Goal: Communication & Community: Answer question/provide support

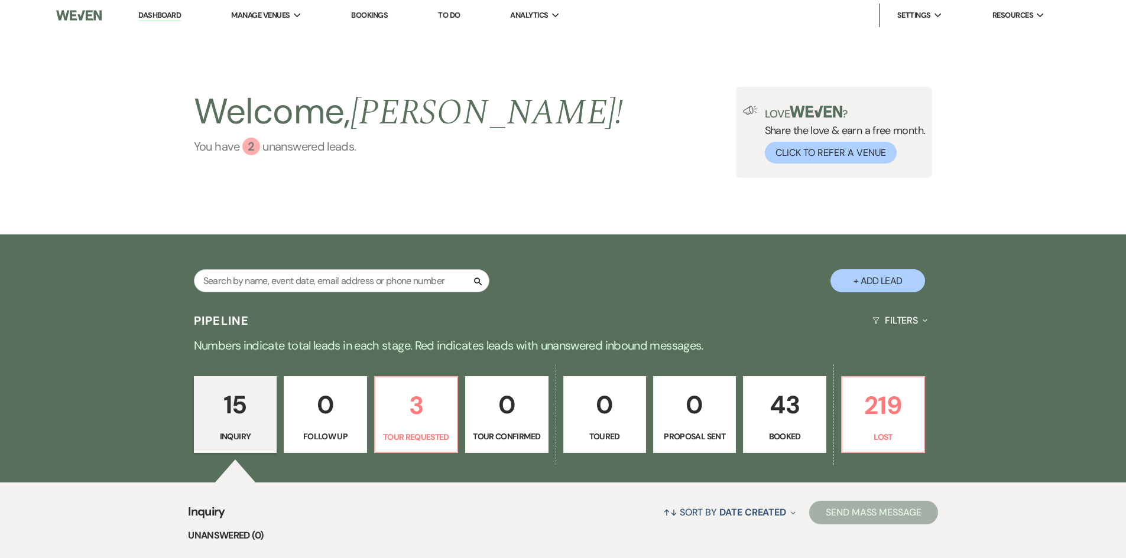
click at [253, 152] on div "2" at bounding box center [251, 147] width 18 height 18
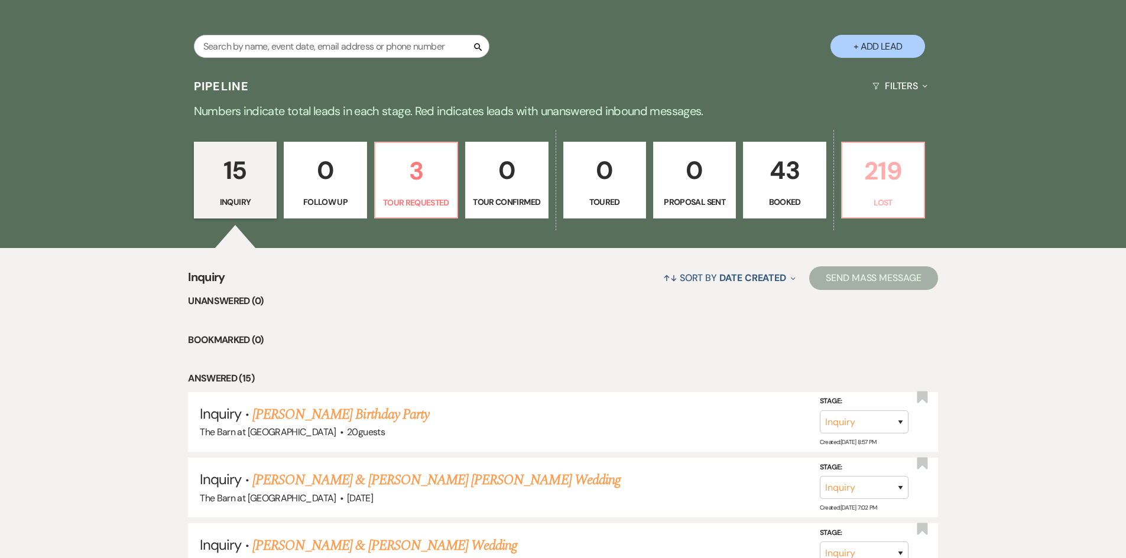
click at [860, 174] on p "219" at bounding box center [882, 171] width 67 height 40
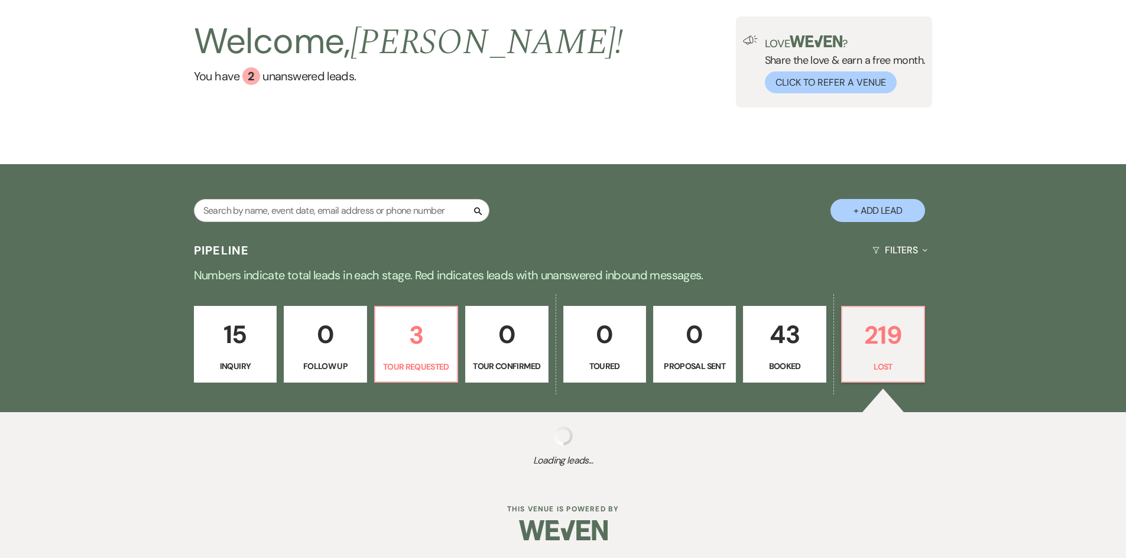
scroll to position [70, 0]
select select "8"
select select "10"
select select "8"
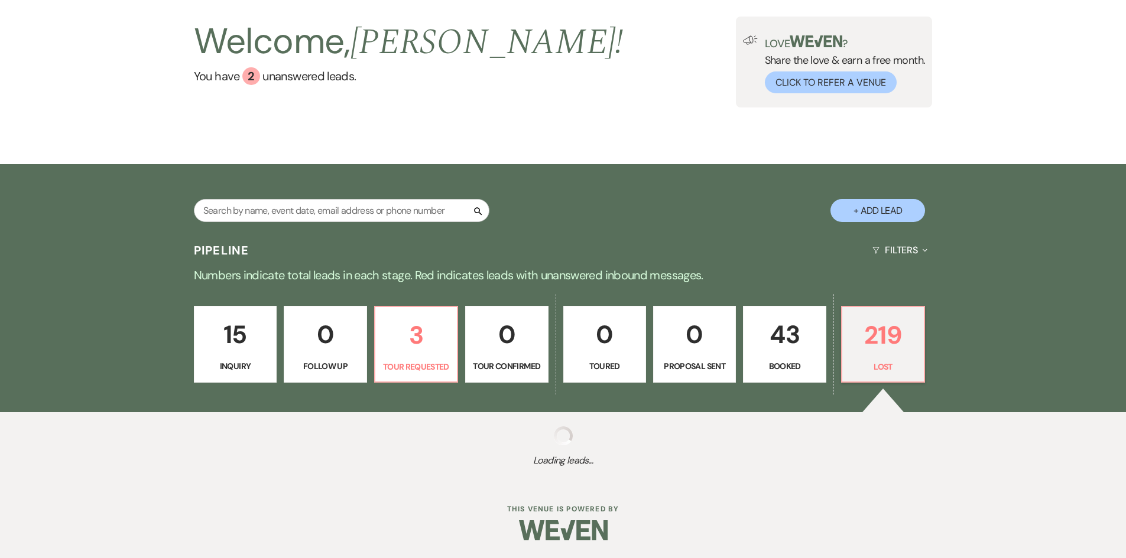
select select "10"
select select "8"
select select "6"
select select "8"
select select "5"
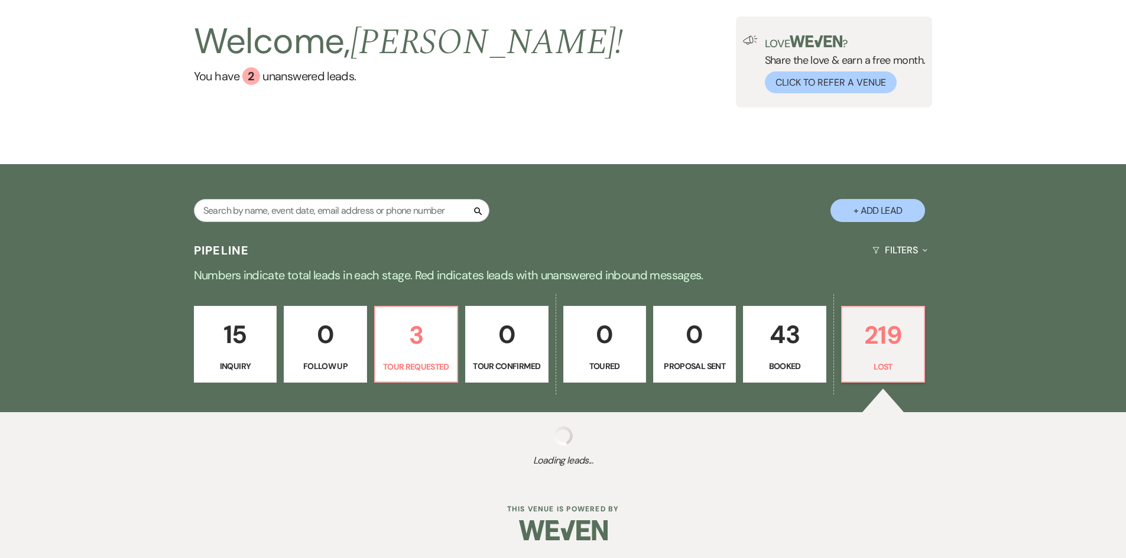
select select "8"
select select "6"
select select "8"
select select "5"
select select "8"
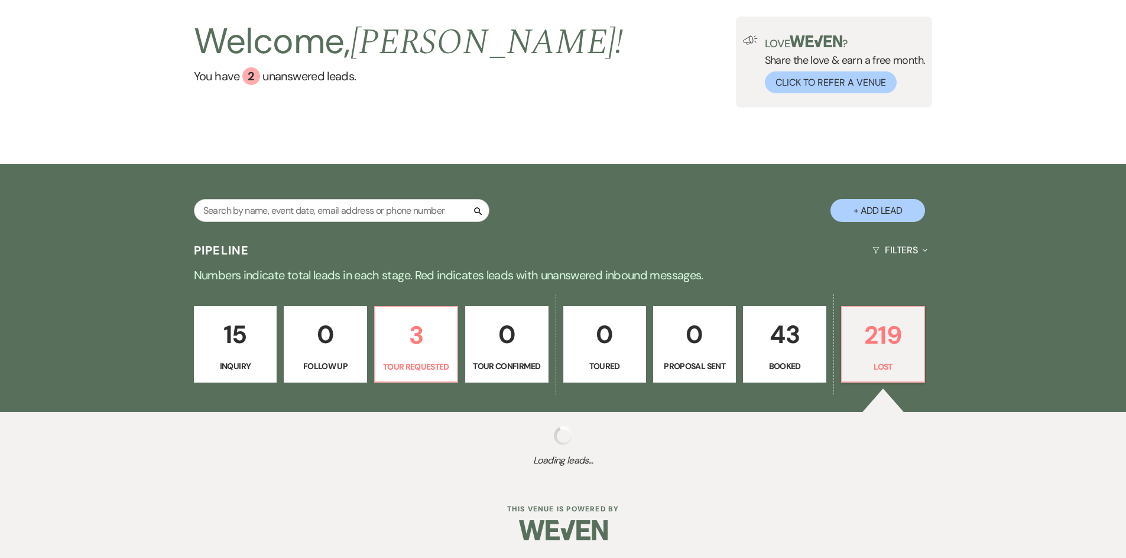
select select "5"
select select "8"
select select "5"
select select "8"
select select "11"
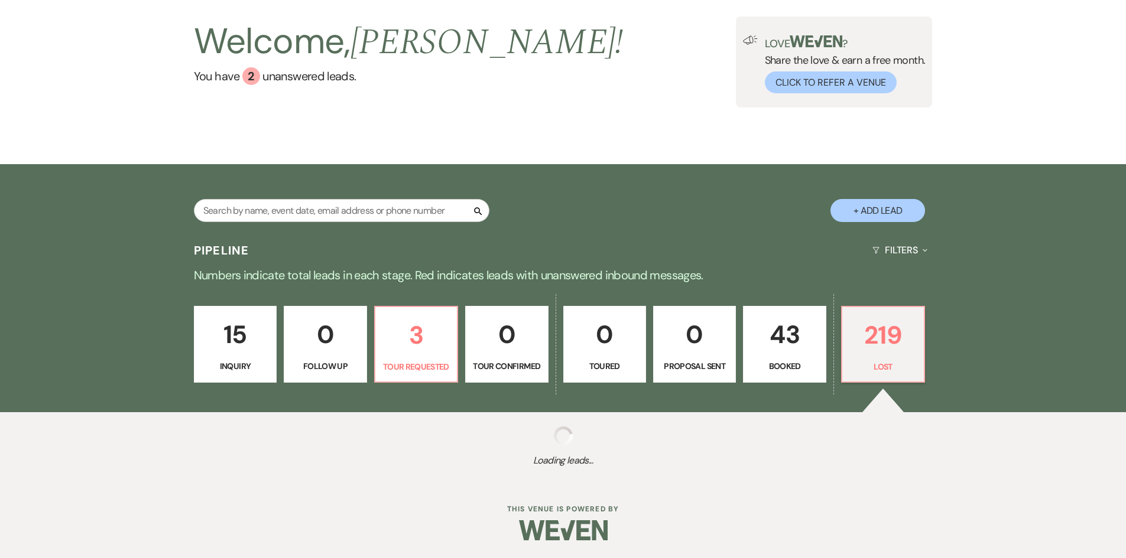
select select "8"
select select "5"
select select "8"
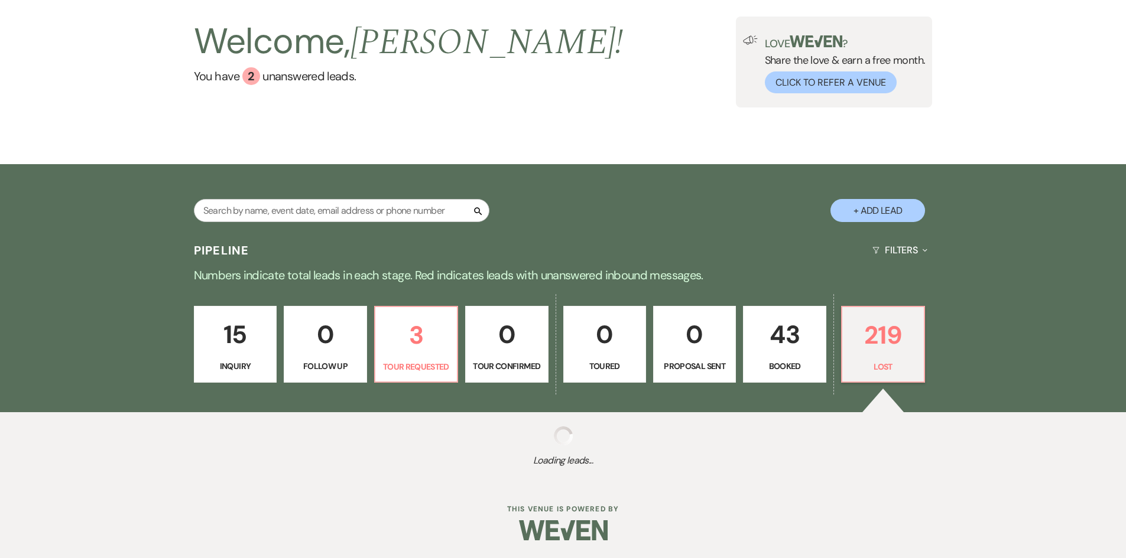
select select "8"
select select "5"
select select "8"
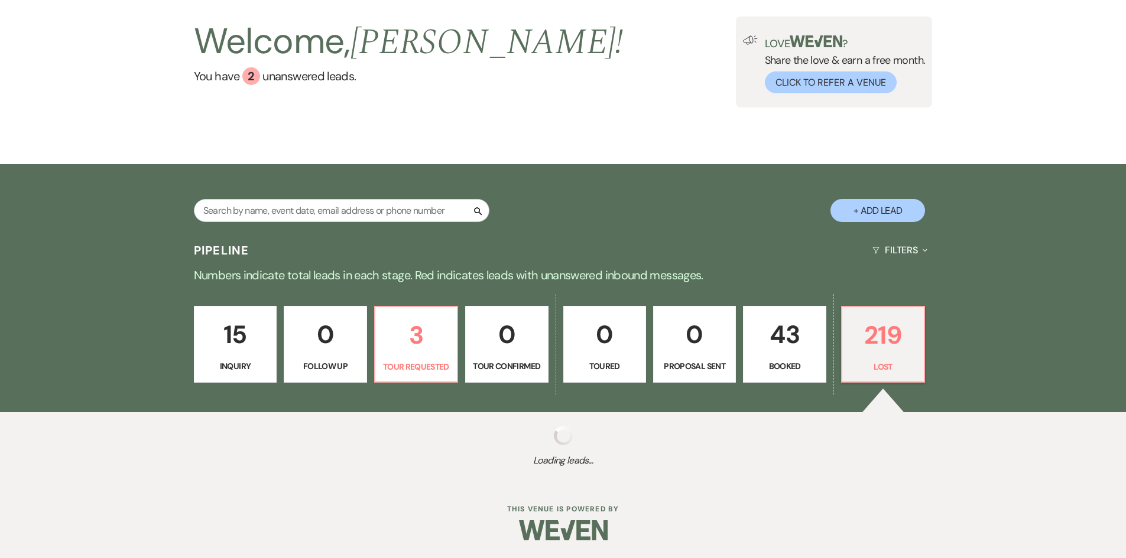
select select "8"
select select "1"
select select "8"
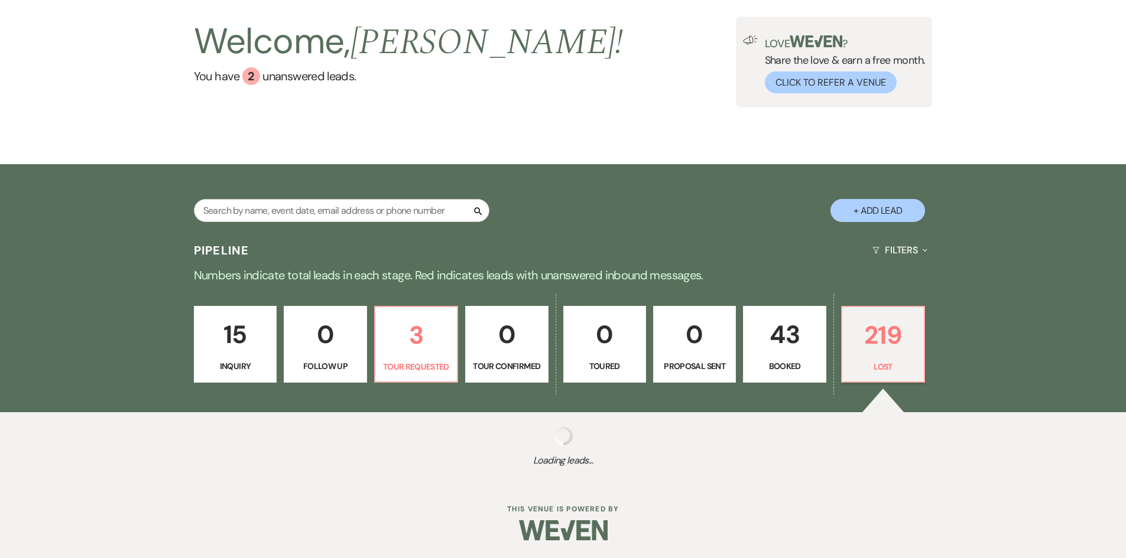
select select "8"
select select "5"
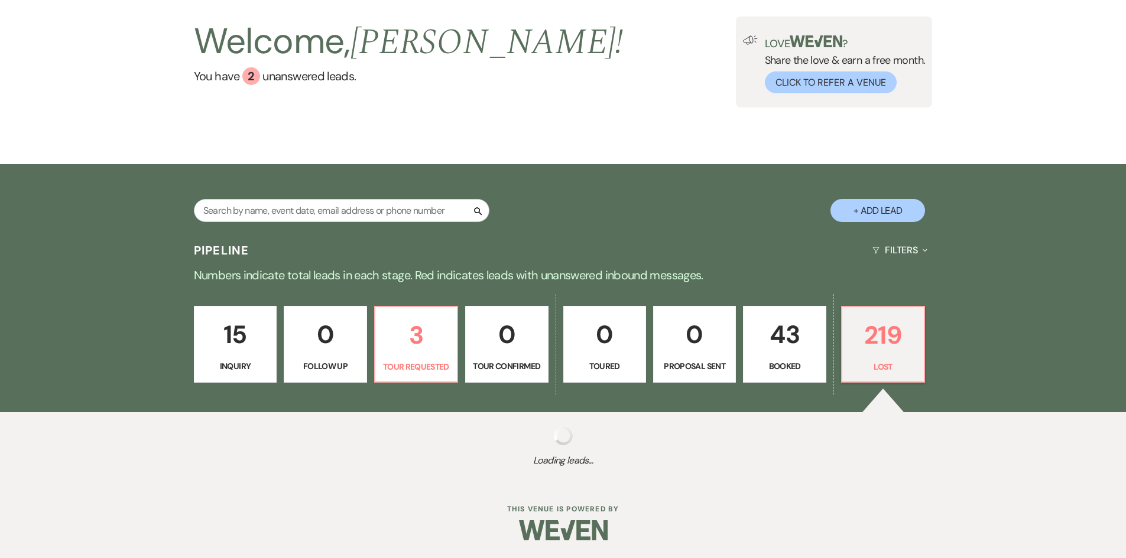
select select "8"
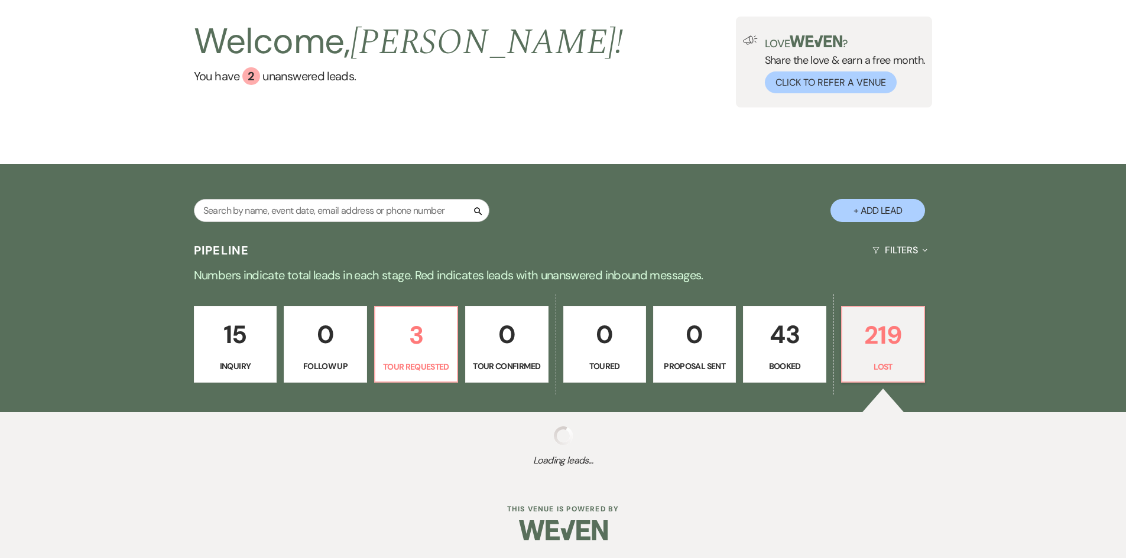
select select "5"
select select "8"
select select "5"
select select "8"
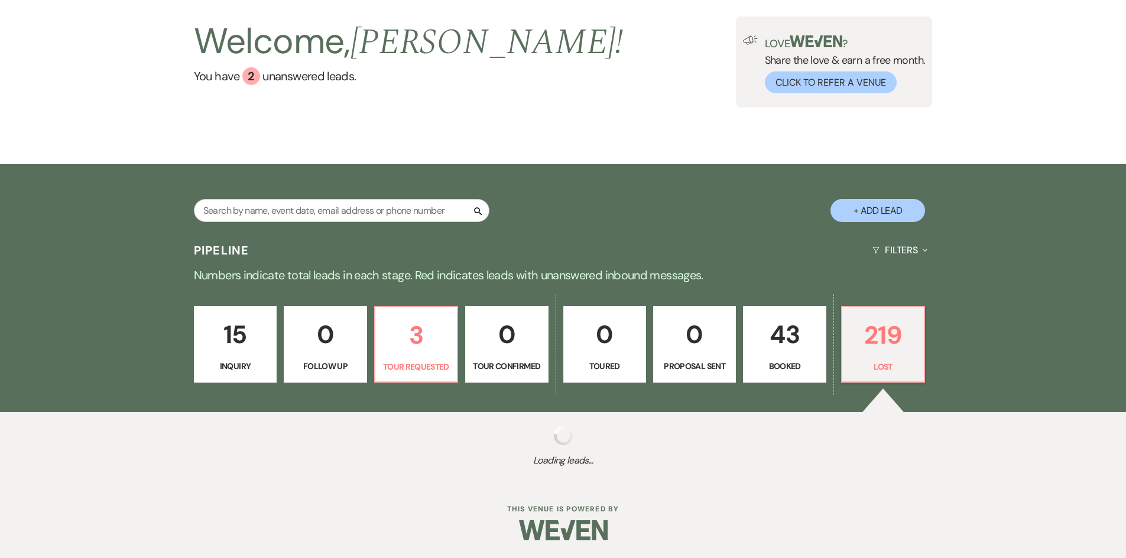
select select "6"
select select "8"
select select "10"
select select "8"
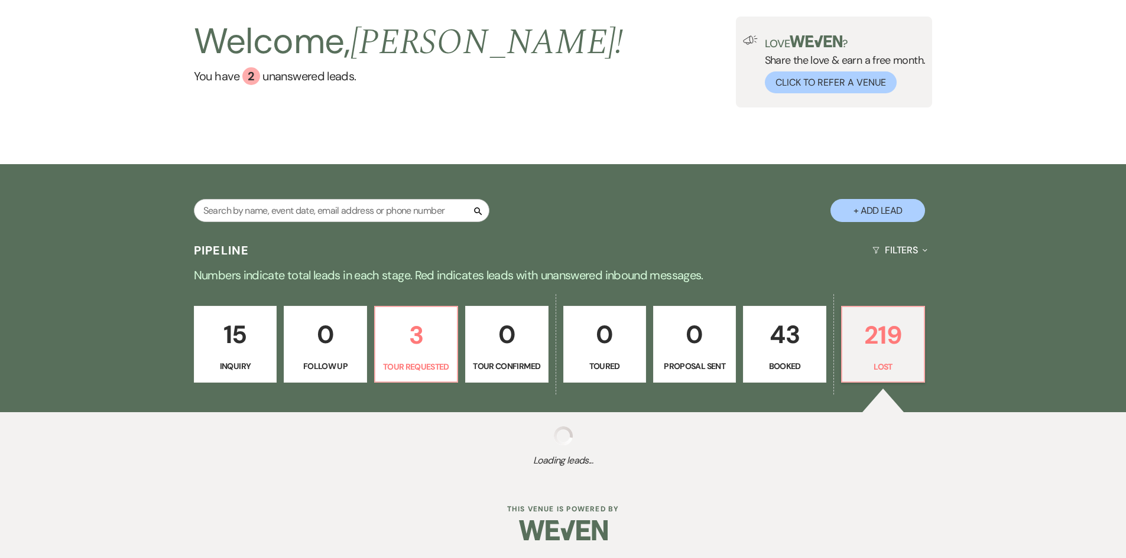
select select "8"
select select "10"
select select "8"
select select "10"
select select "8"
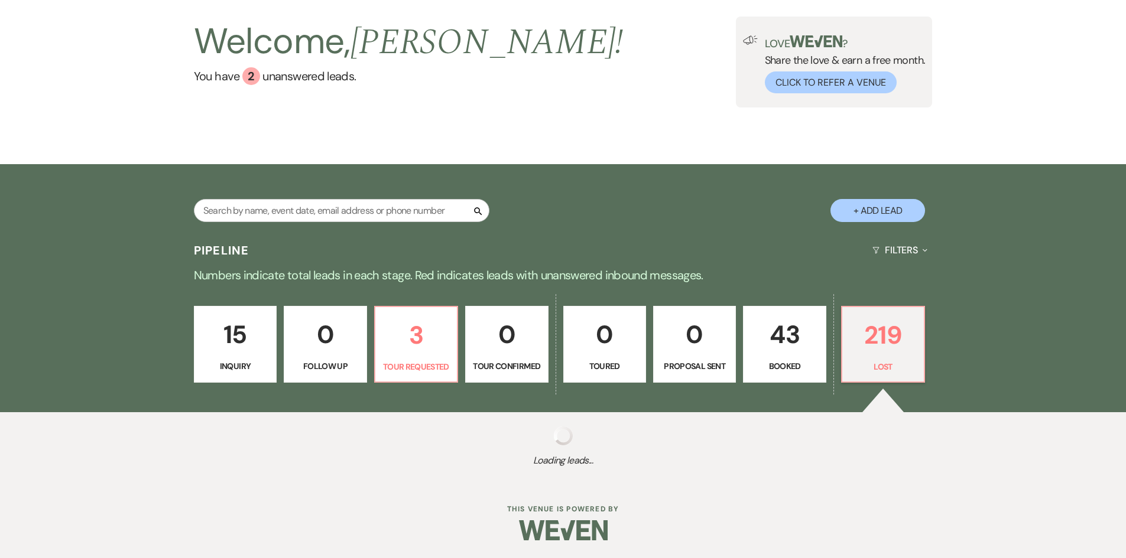
select select "8"
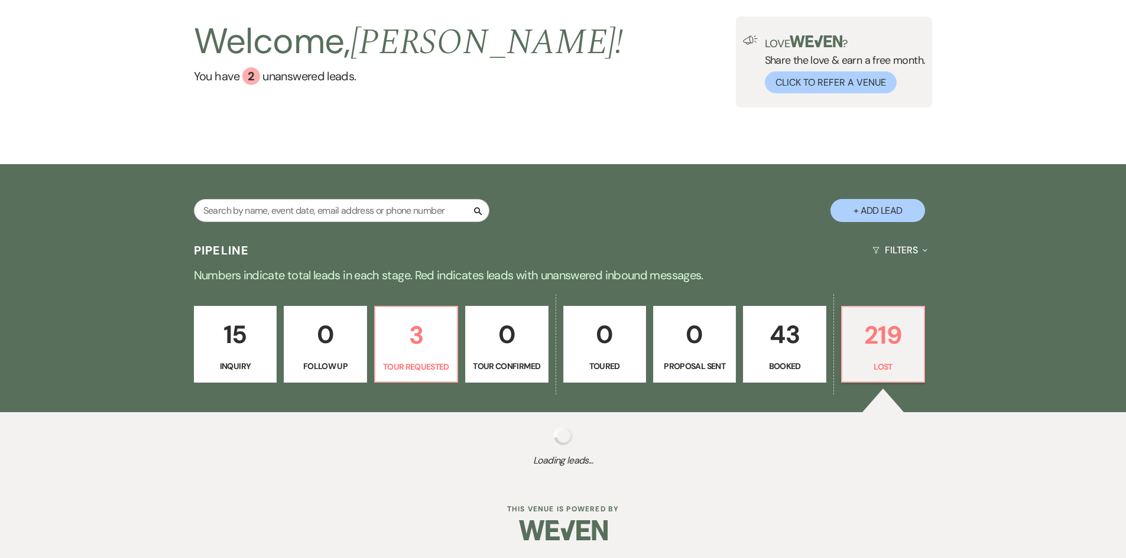
select select "8"
select select "6"
select select "8"
select select "5"
select select "8"
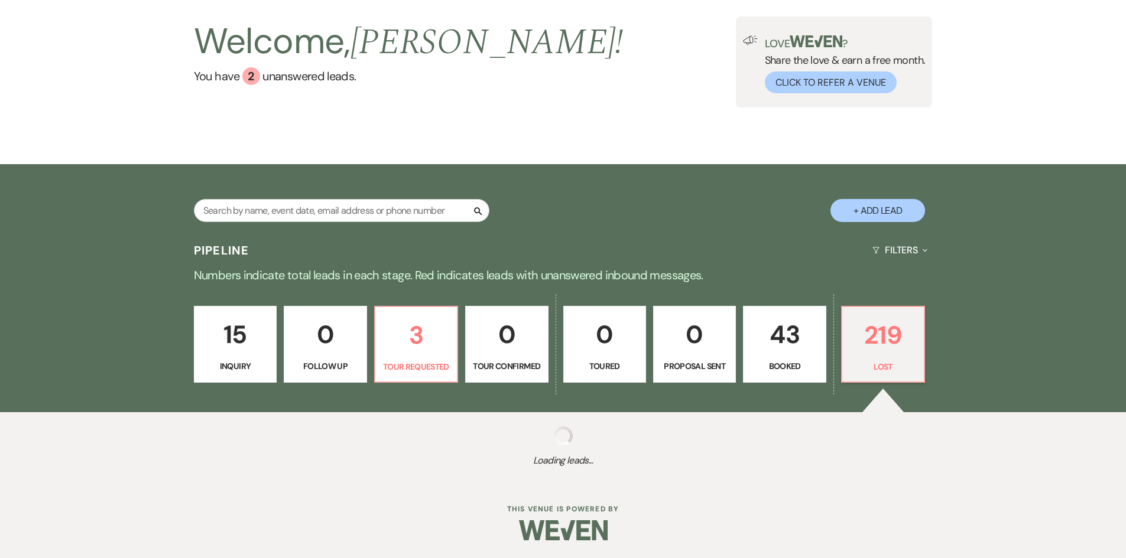
select select "11"
select select "8"
select select "5"
select select "8"
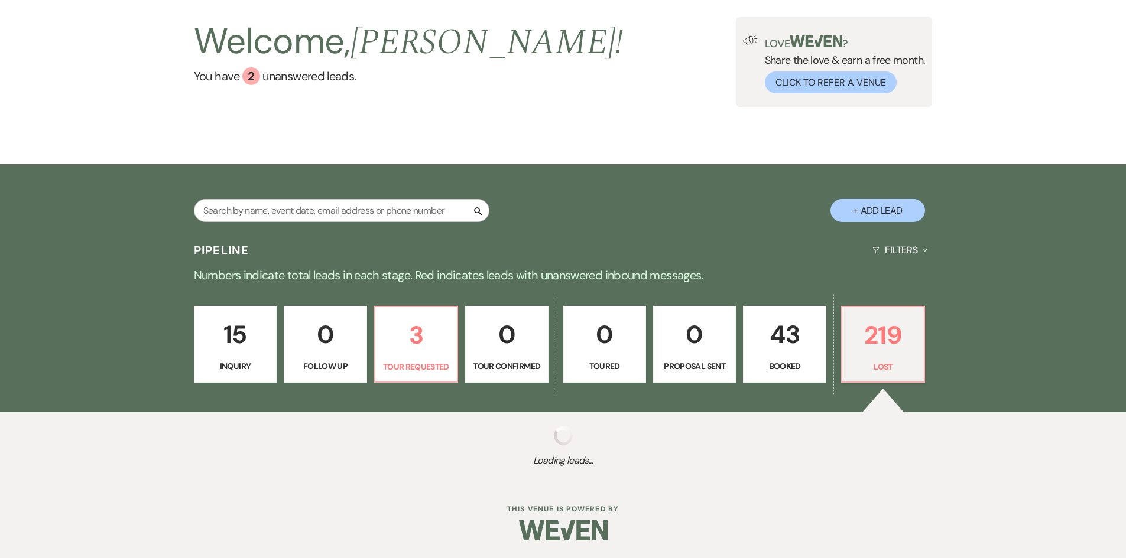
select select "8"
select select "10"
select select "8"
select select "5"
select select "8"
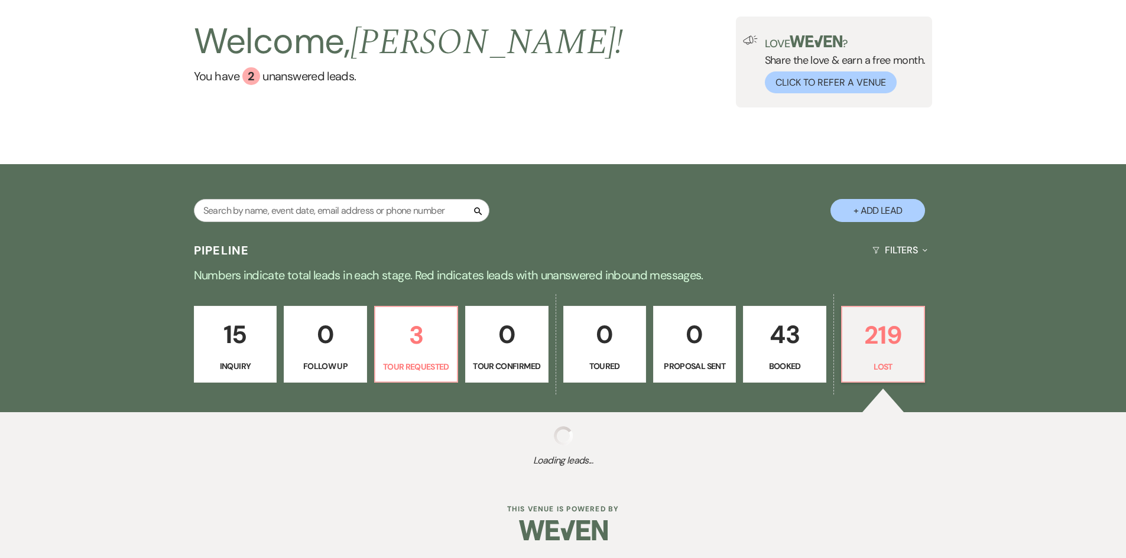
select select "8"
select select "5"
select select "8"
select select "10"
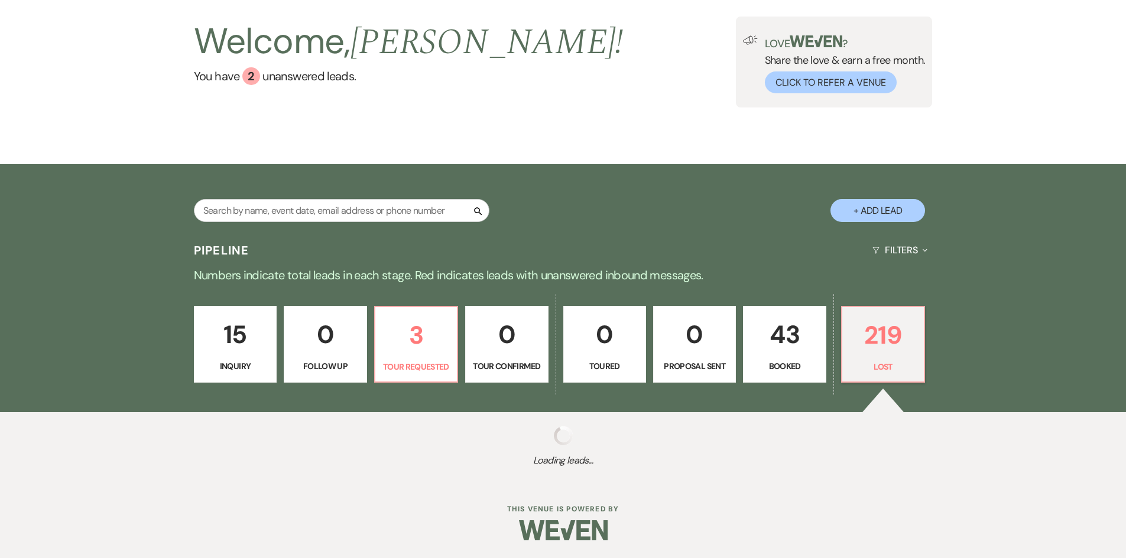
select select "8"
select select "6"
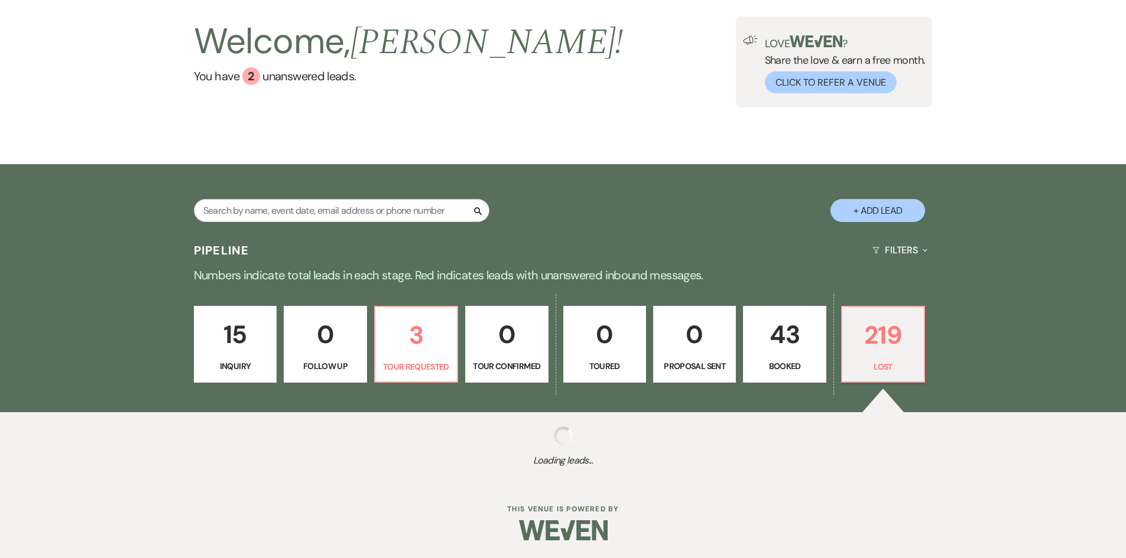
select select "8"
select select "5"
select select "8"
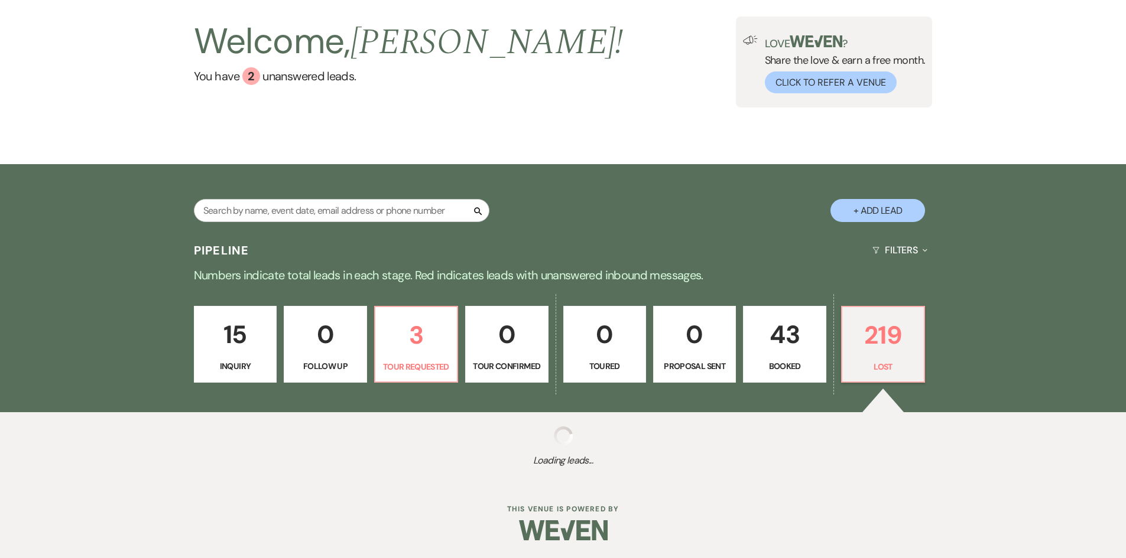
select select "8"
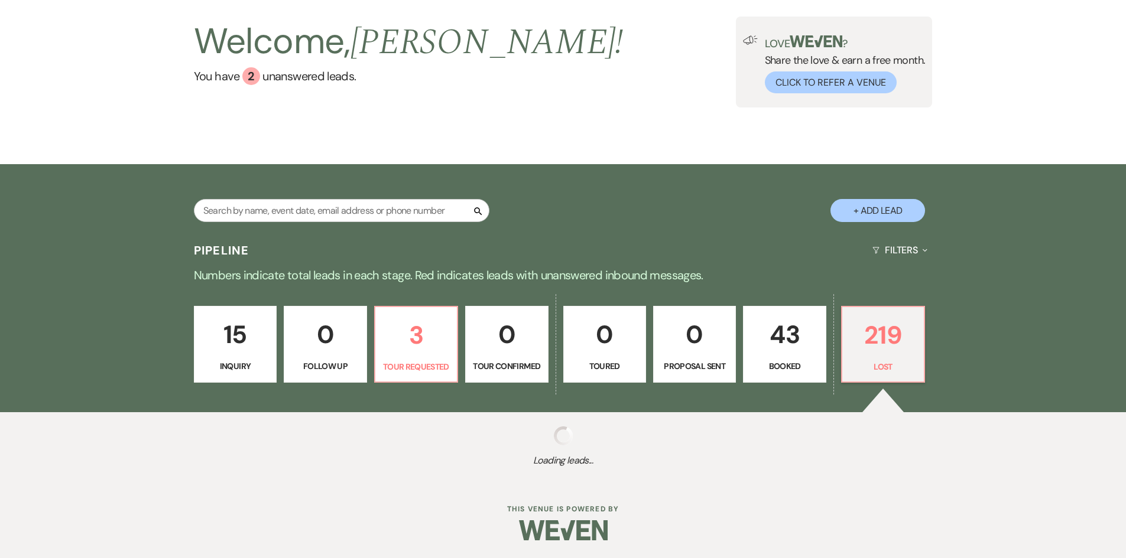
select select "8"
select select "5"
select select "8"
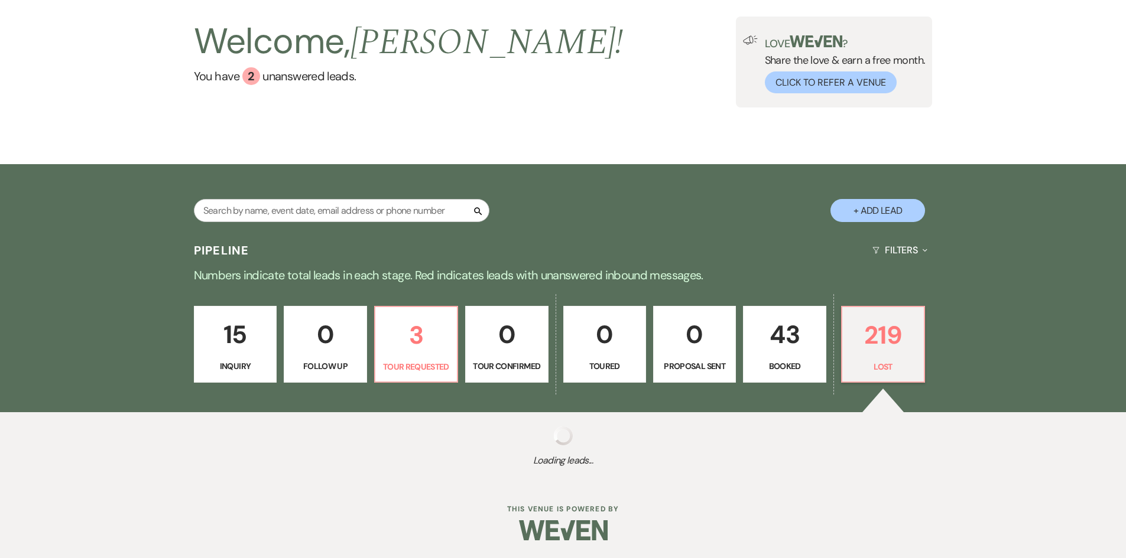
select select "8"
select select "6"
select select "8"
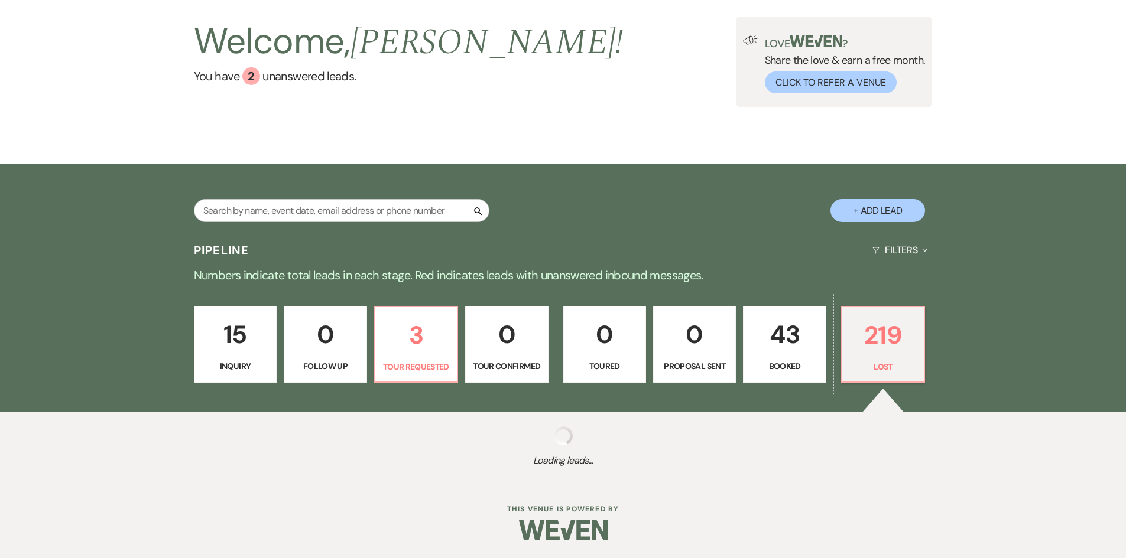
select select "8"
select select "5"
select select "8"
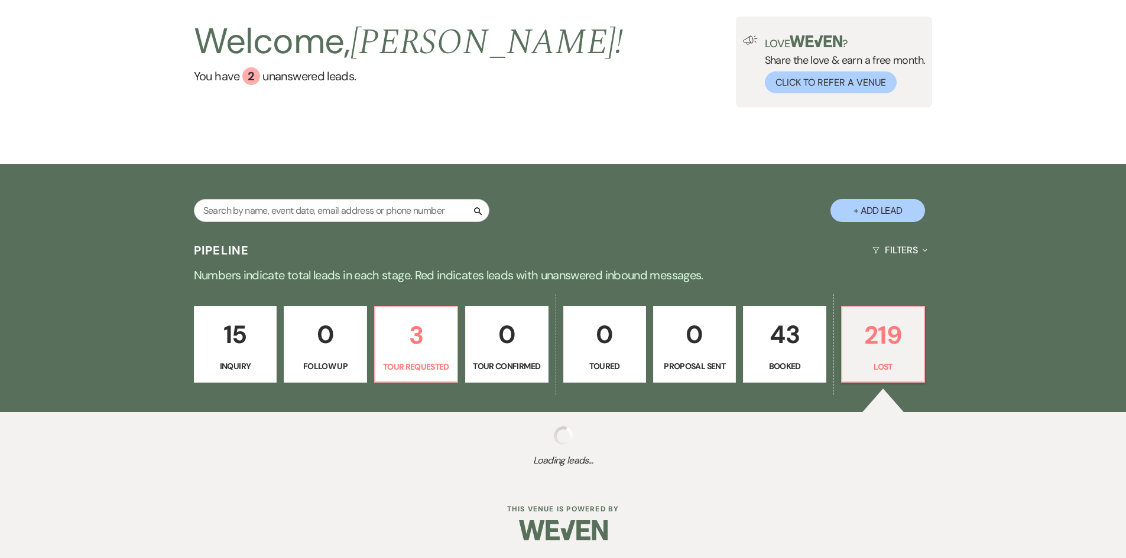
select select "1"
select select "8"
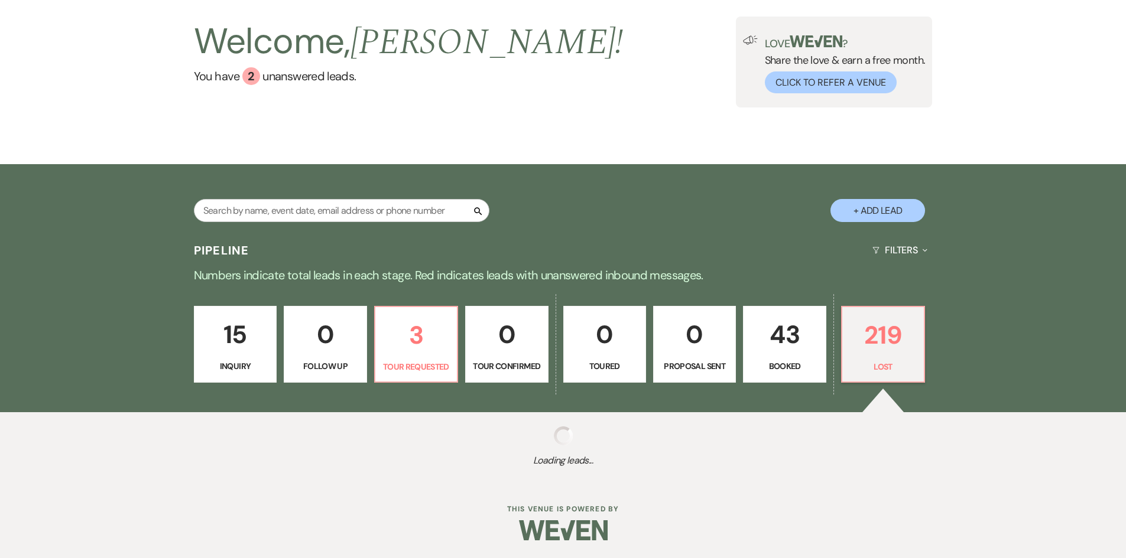
select select "8"
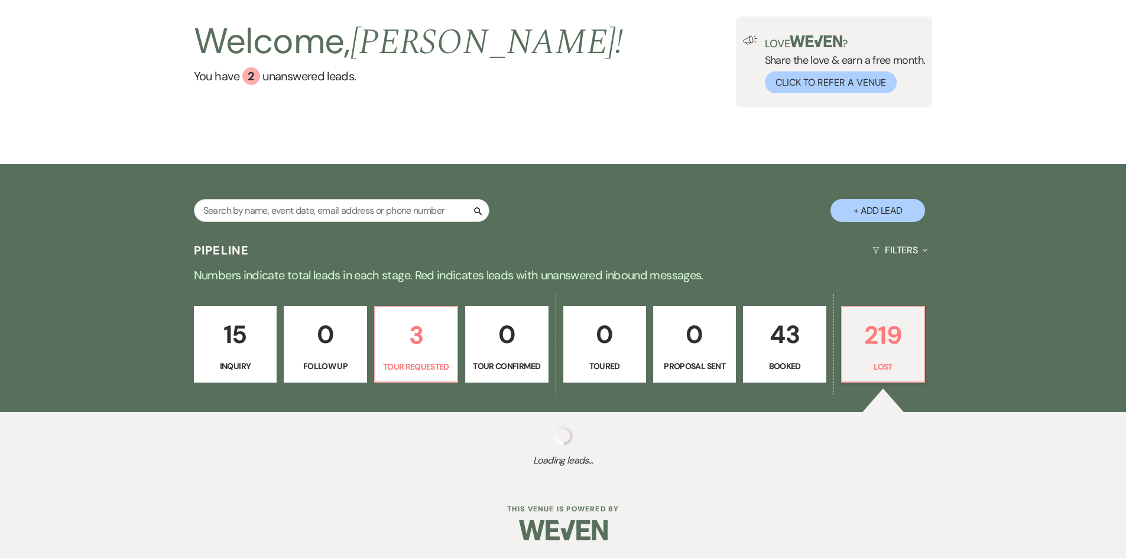
select select "8"
select select "10"
select select "8"
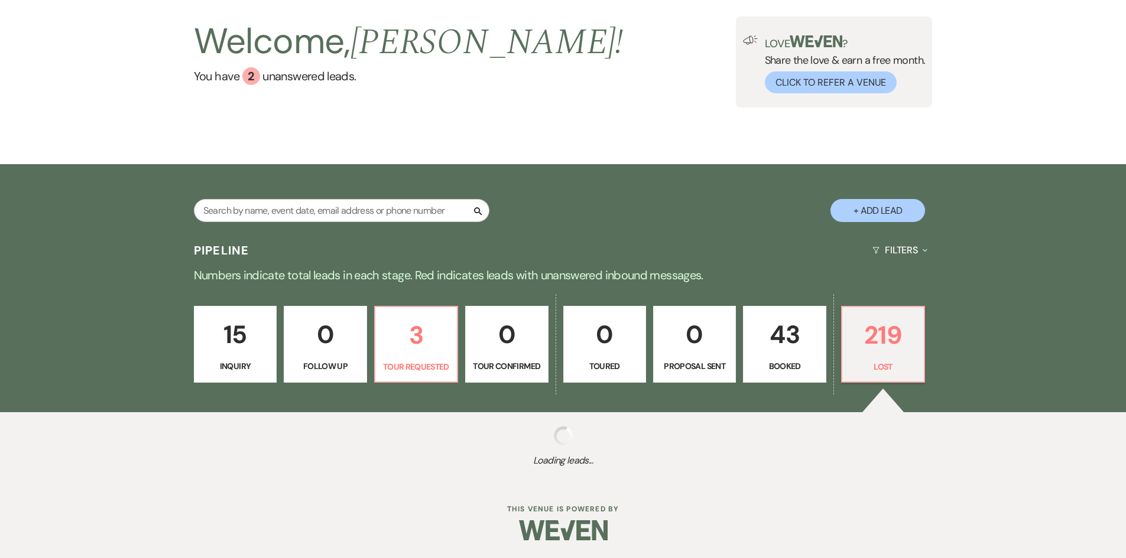
select select "8"
select select "6"
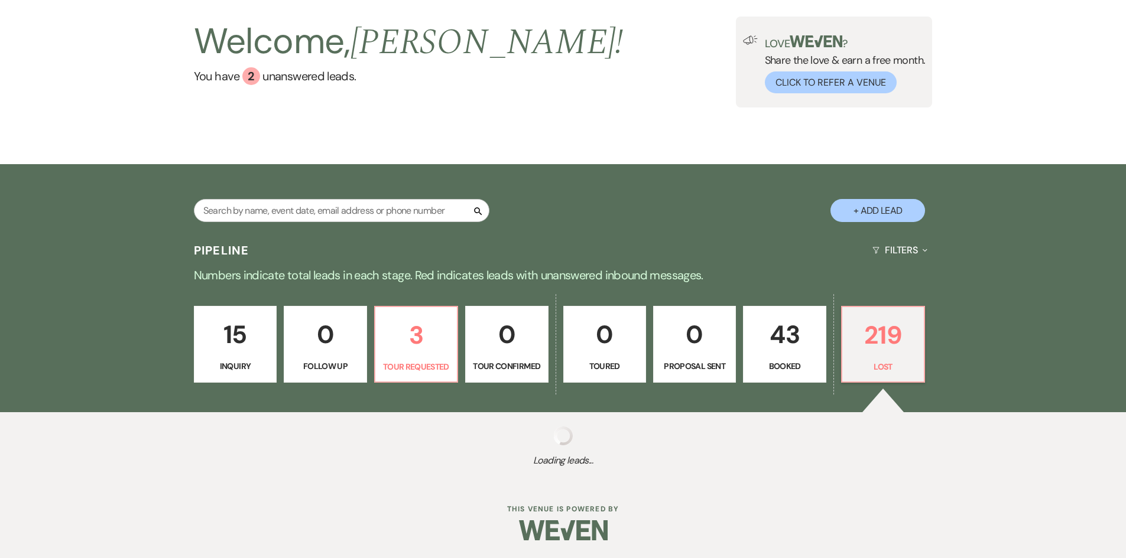
select select "8"
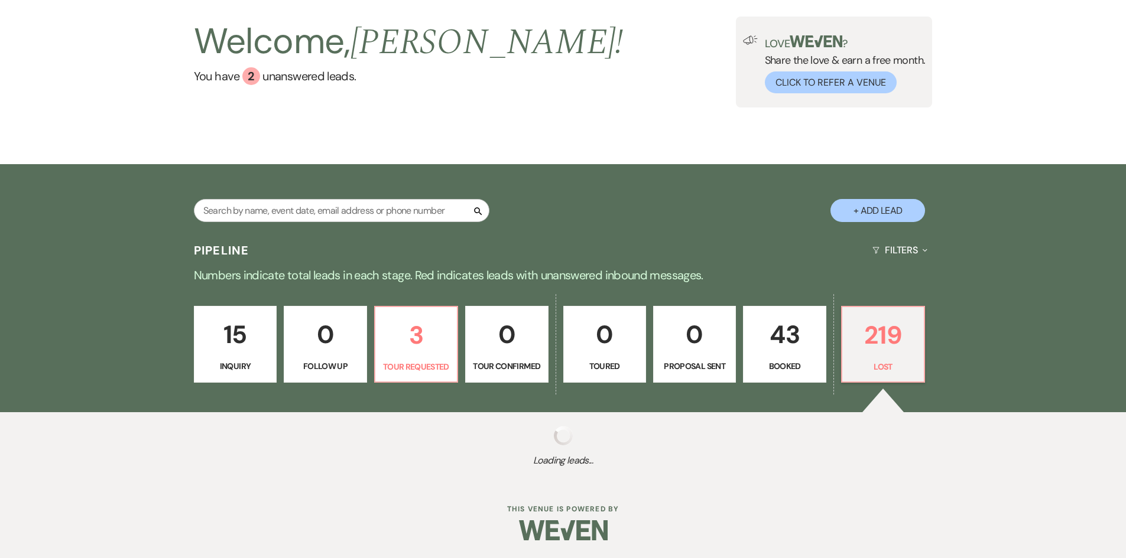
select select "8"
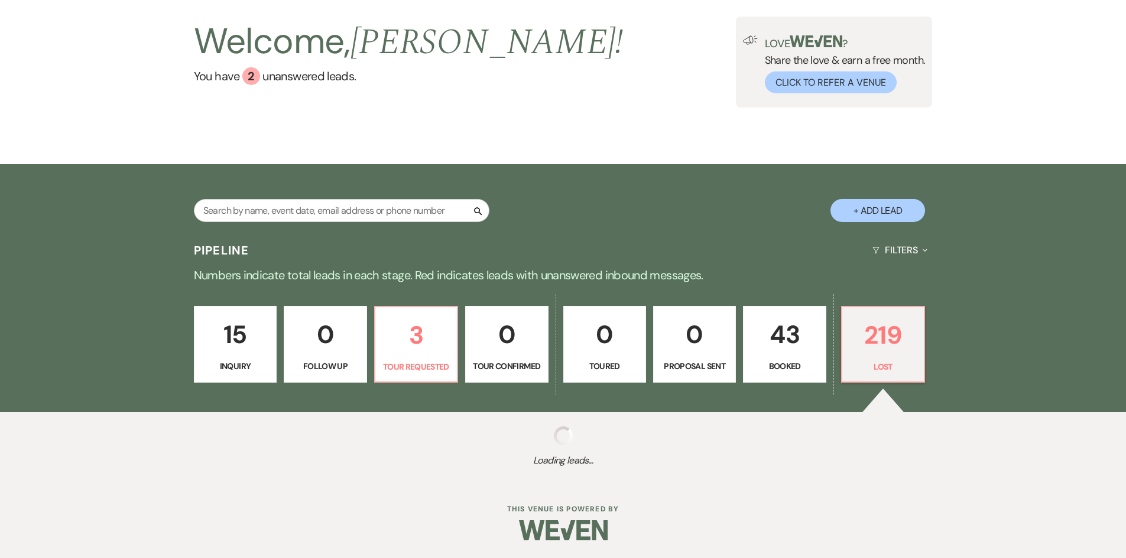
select select "8"
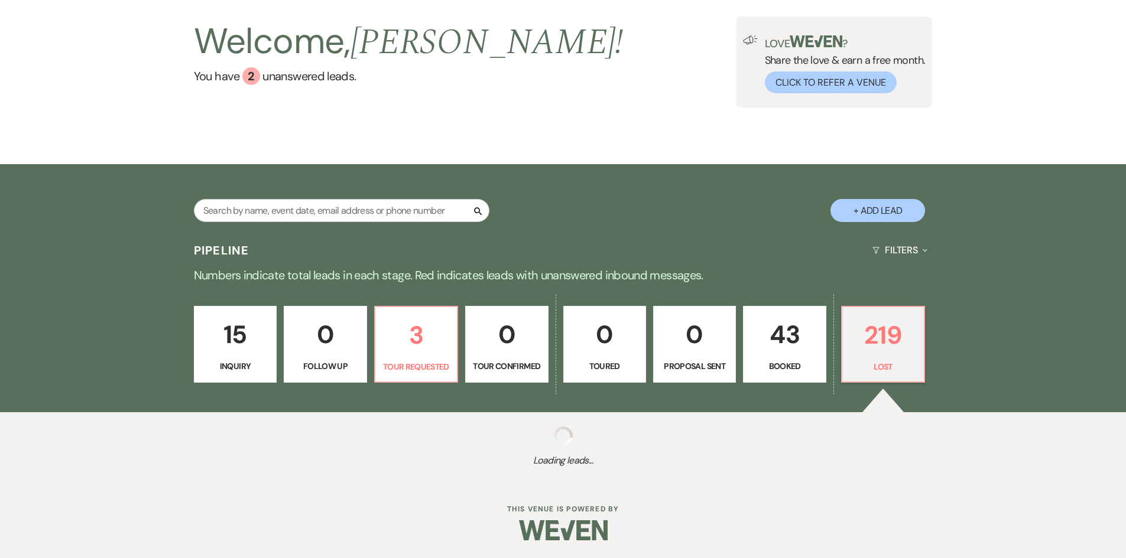
select select "8"
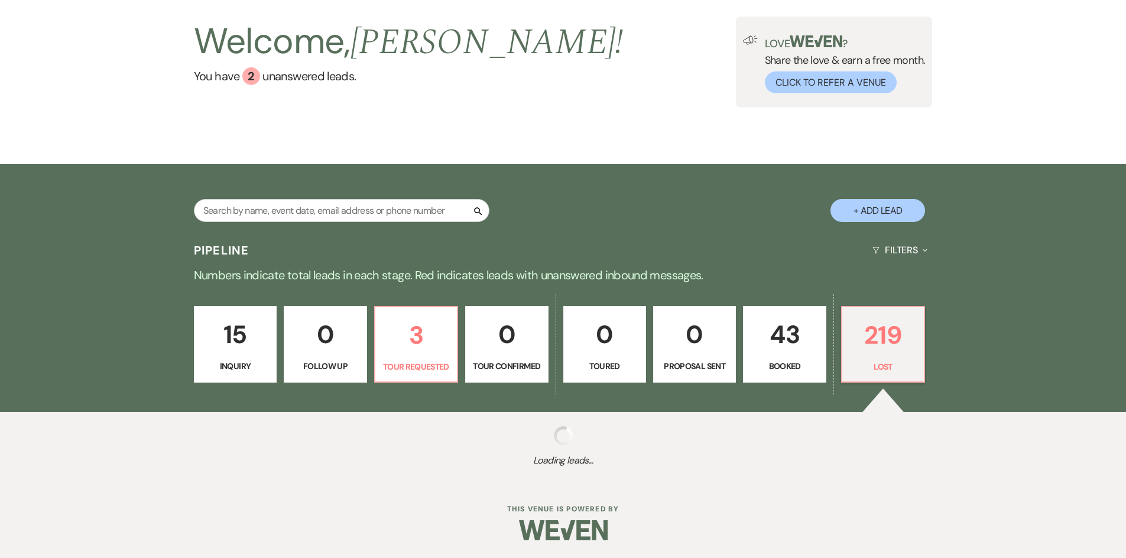
select select "8"
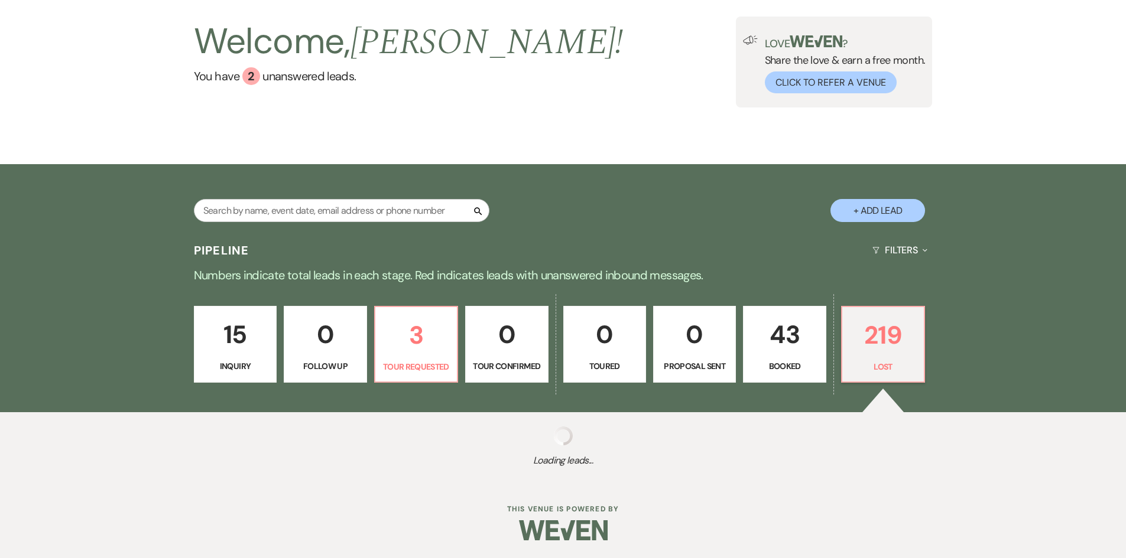
select select "8"
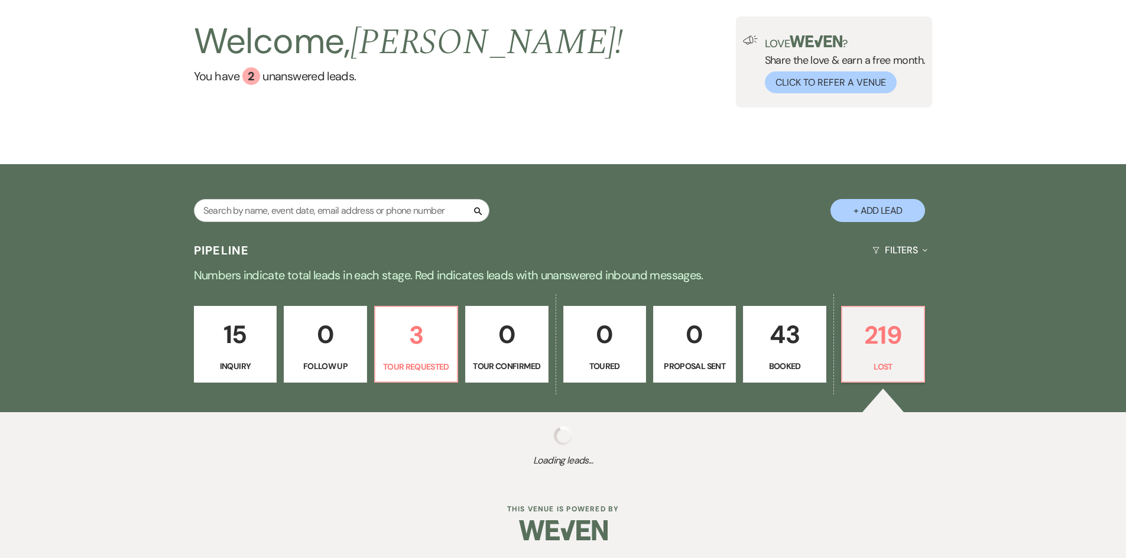
select select "8"
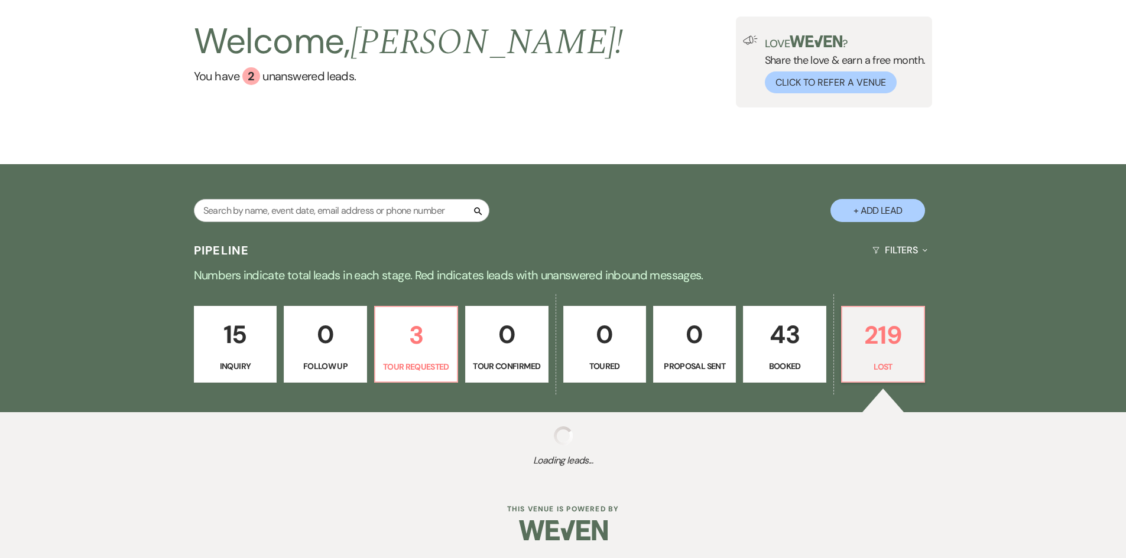
select select "8"
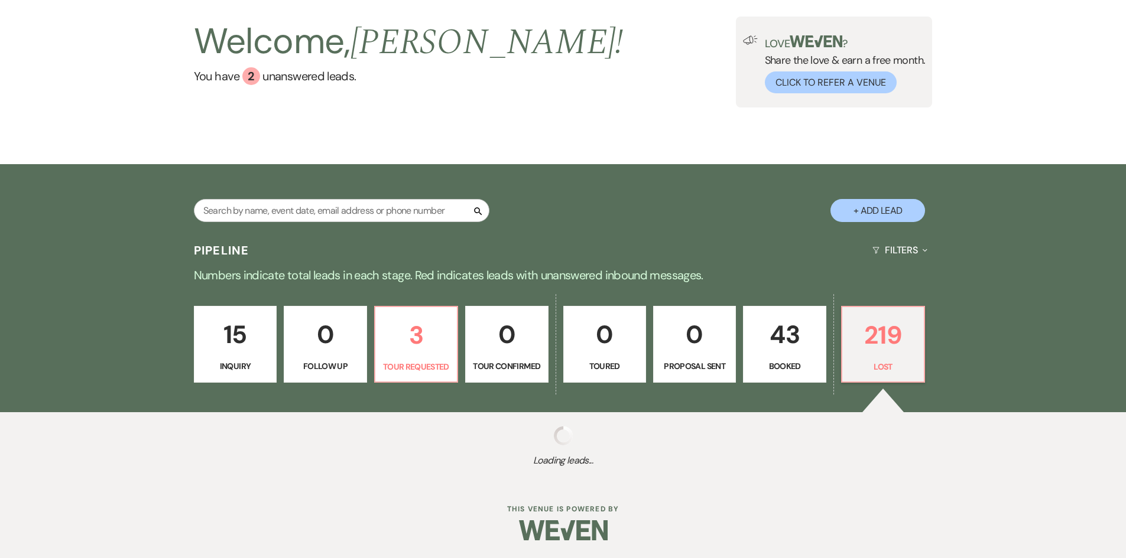
select select "8"
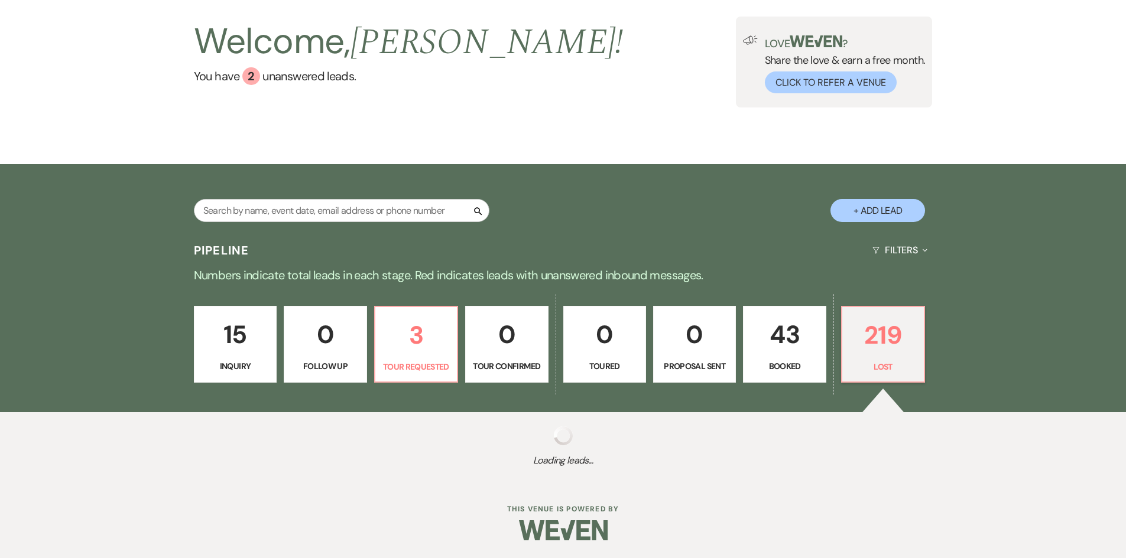
select select "8"
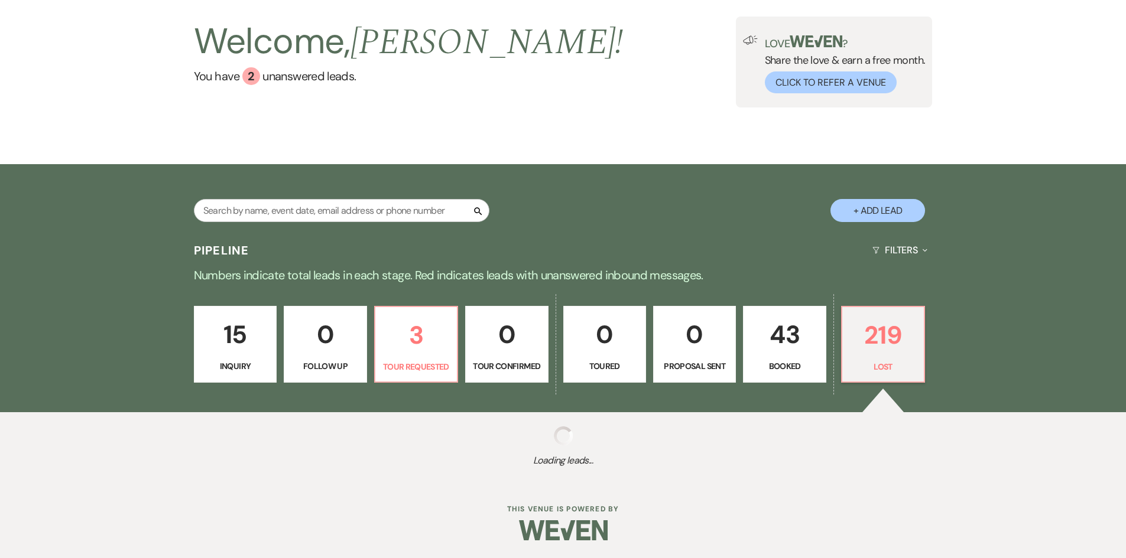
select select "8"
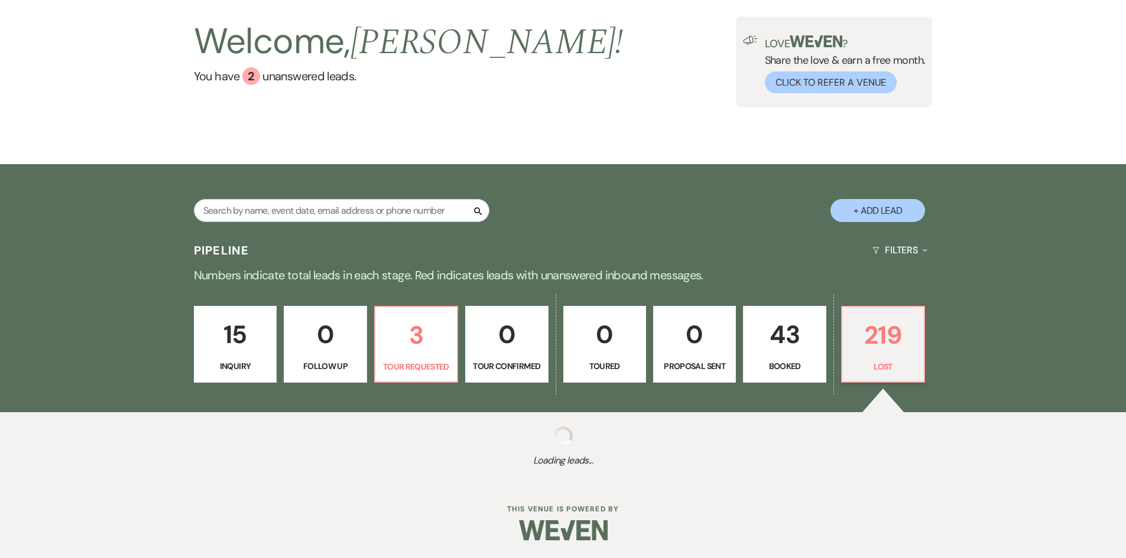
select select "8"
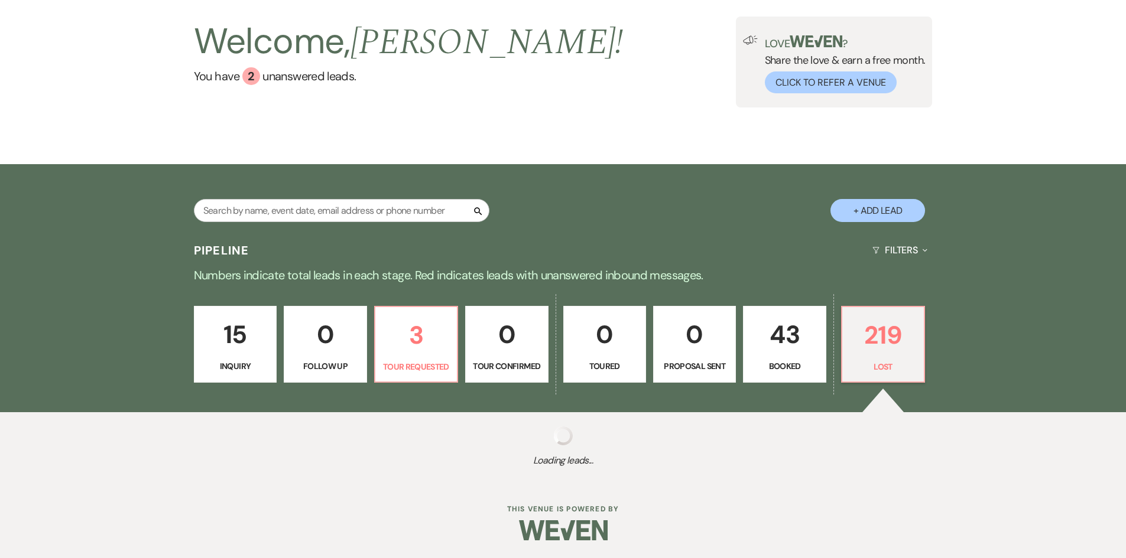
select select "8"
select select "6"
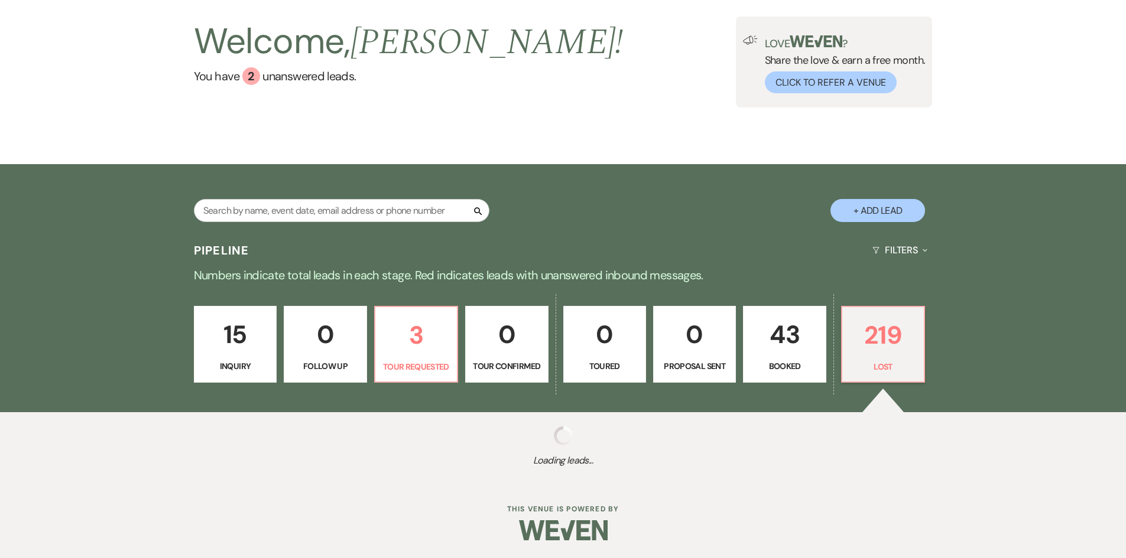
select select "8"
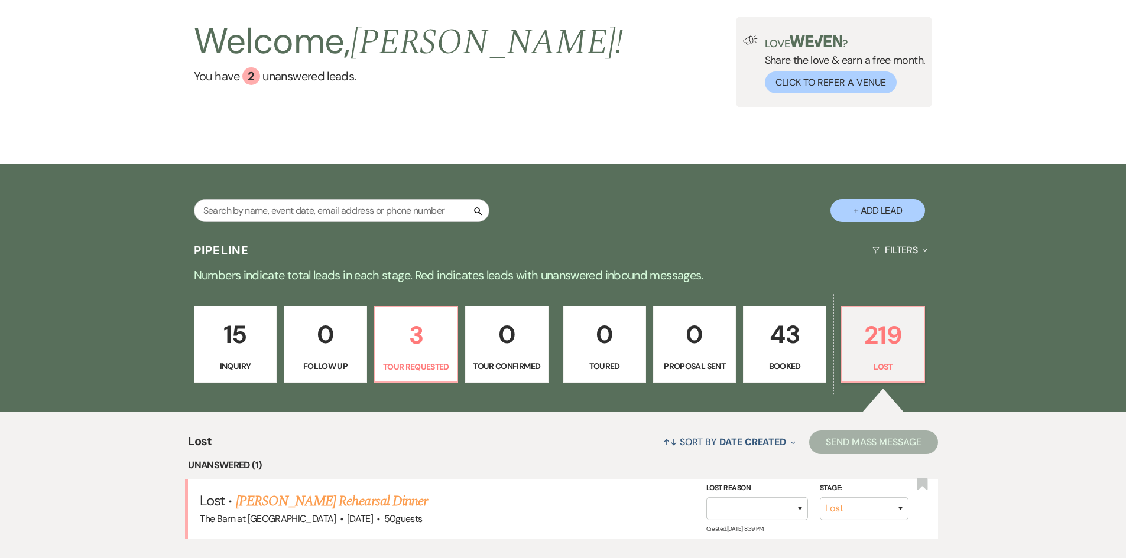
scroll to position [235, 0]
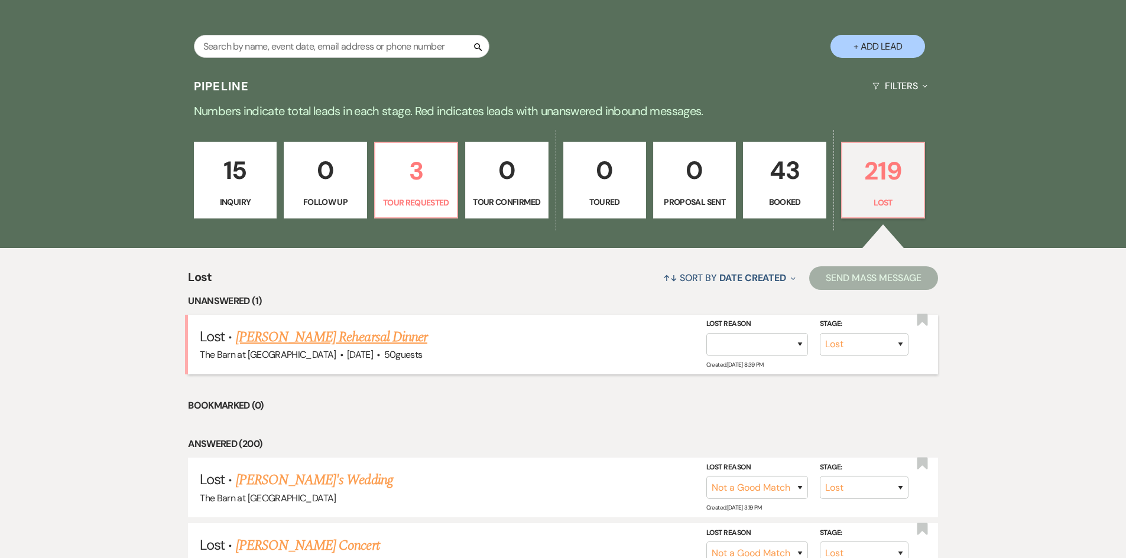
click at [342, 340] on link "[PERSON_NAME] Rehearsal Dinner" at bounding box center [331, 337] width 191 height 21
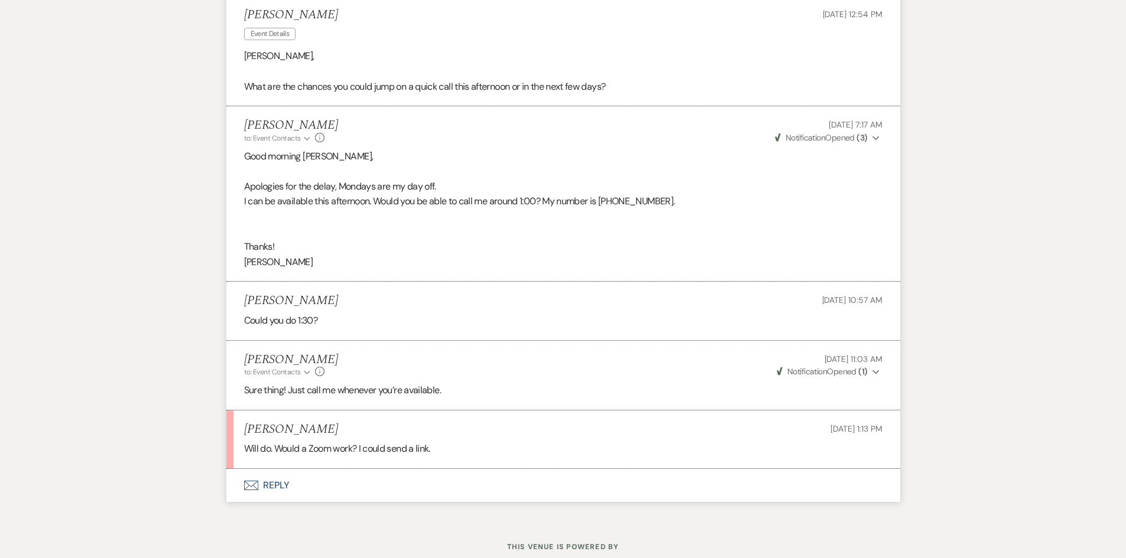
scroll to position [1379, 0]
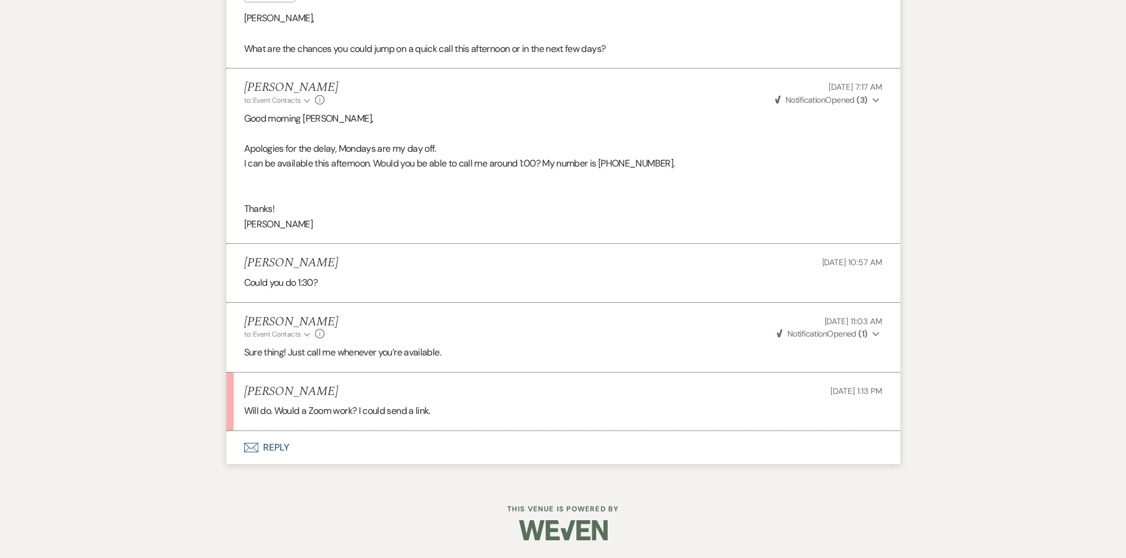
click at [261, 447] on button "Envelope Reply" at bounding box center [563, 447] width 674 height 33
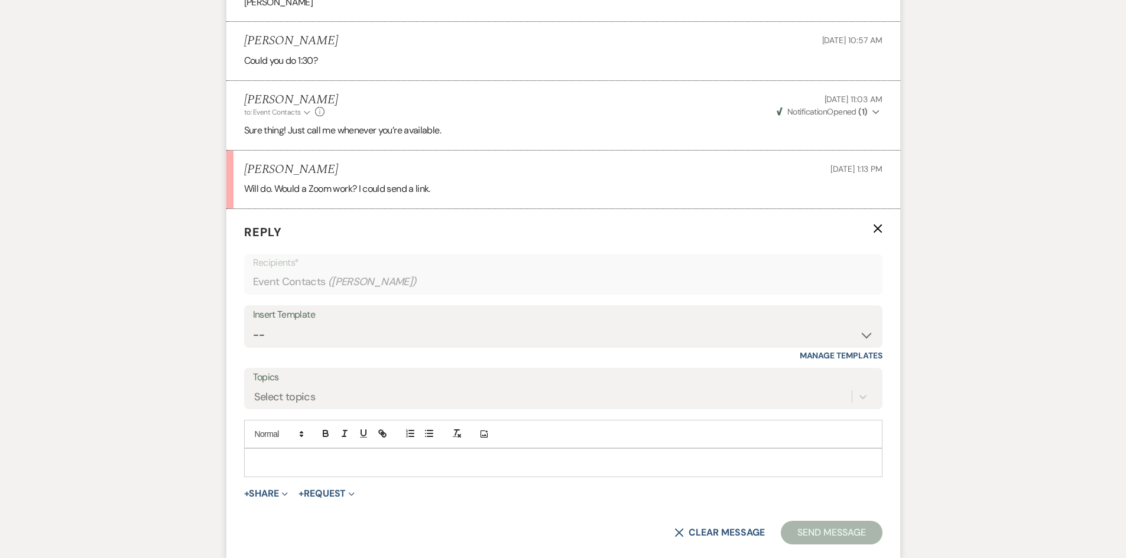
scroll to position [1604, 0]
drag, startPoint x: 249, startPoint y: 471, endPoint x: 276, endPoint y: 453, distance: 32.8
click at [255, 467] on div at bounding box center [563, 460] width 638 height 28
click at [278, 453] on div at bounding box center [563, 459] width 637 height 27
click at [297, 459] on p at bounding box center [562, 459] width 619 height 13
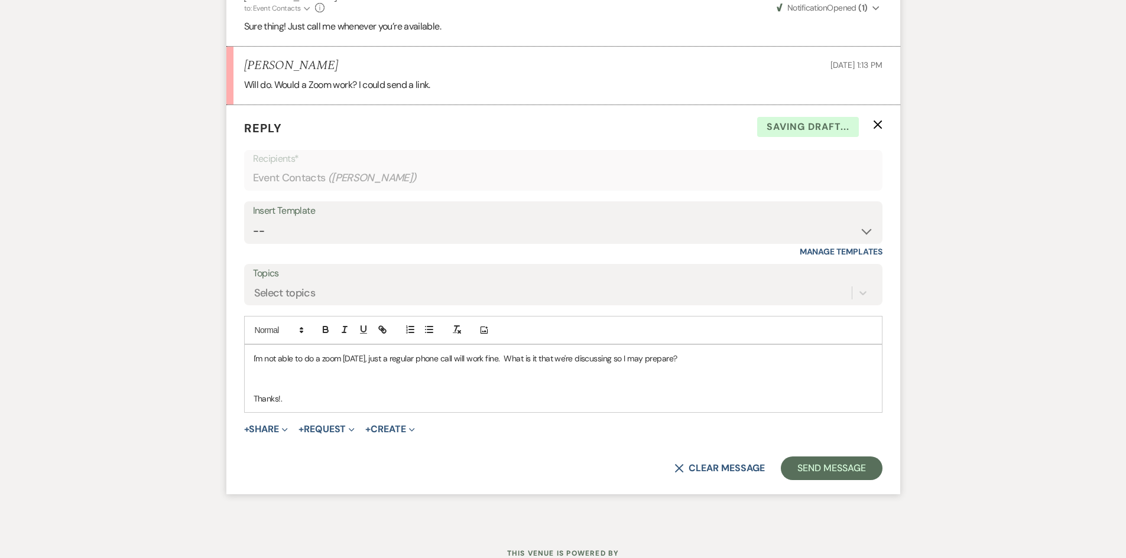
scroll to position [1750, 0]
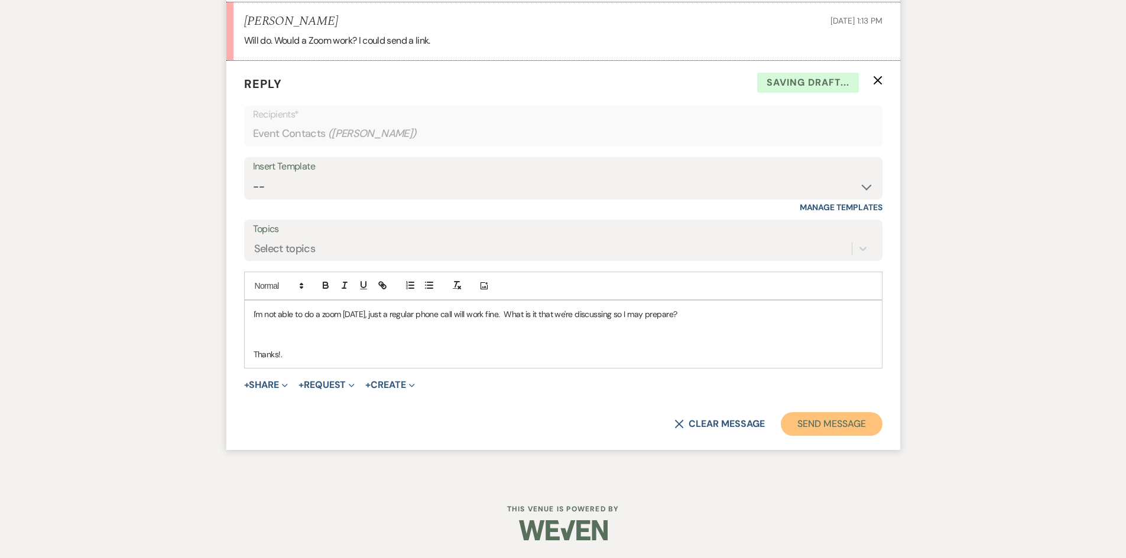
click at [858, 428] on button "Send Message" at bounding box center [831, 424] width 101 height 24
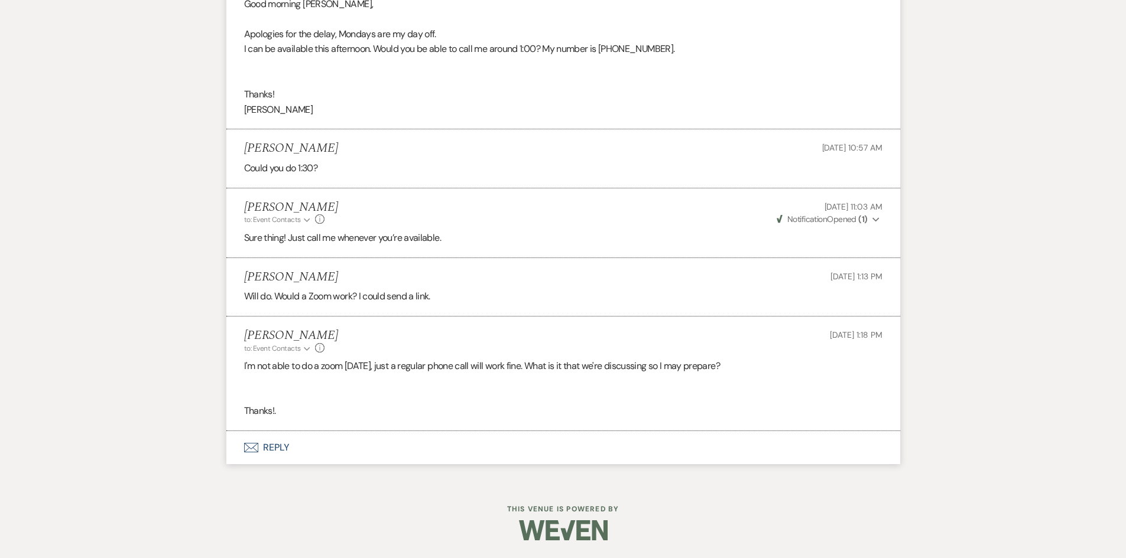
scroll to position [1494, 0]
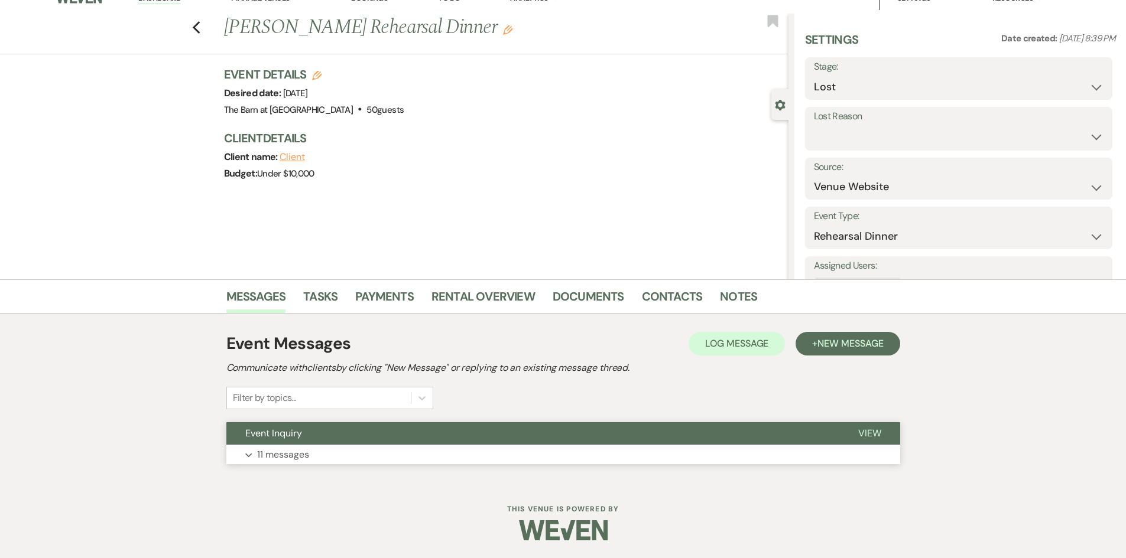
click at [277, 453] on p "11 messages" at bounding box center [283, 454] width 52 height 15
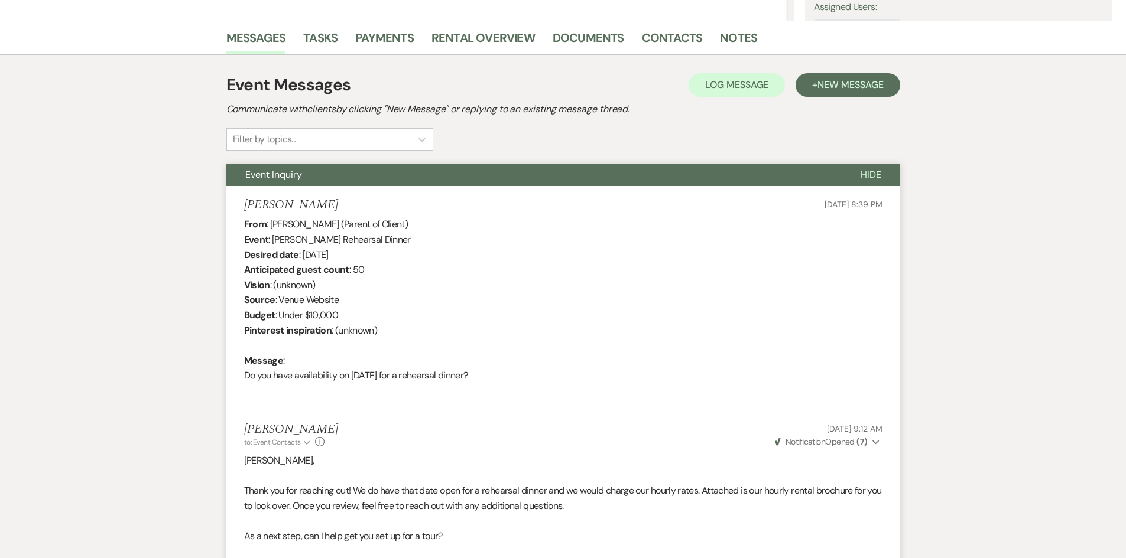
scroll to position [136, 0]
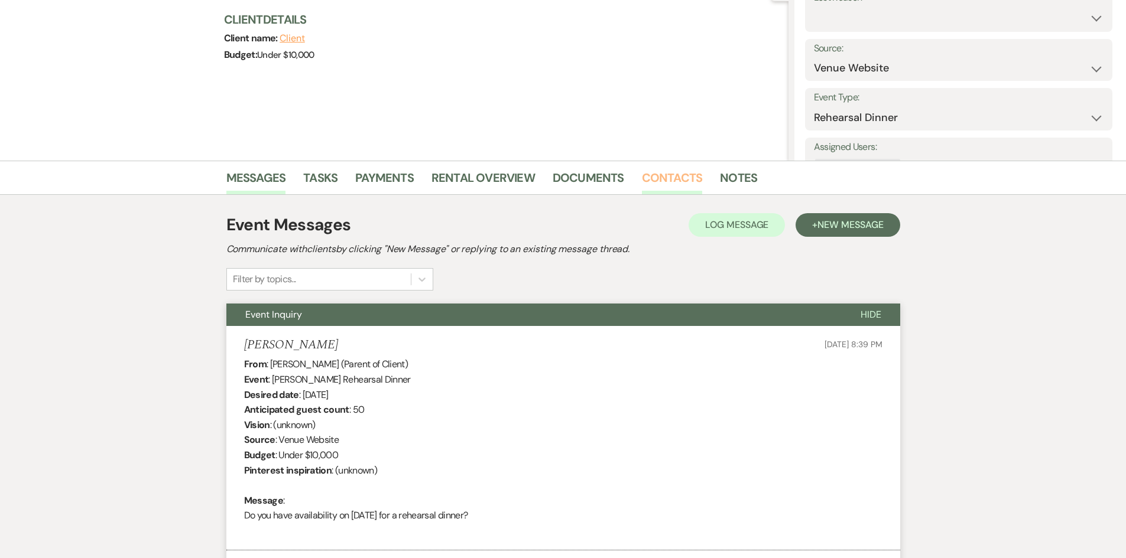
click at [662, 180] on link "Contacts" at bounding box center [672, 181] width 61 height 26
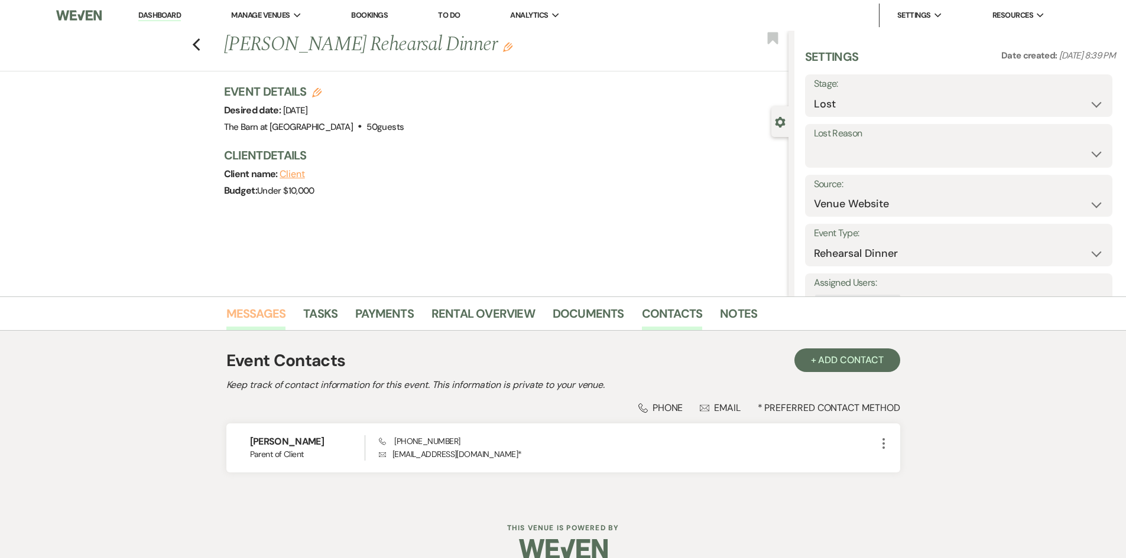
click at [249, 320] on link "Messages" at bounding box center [256, 317] width 60 height 26
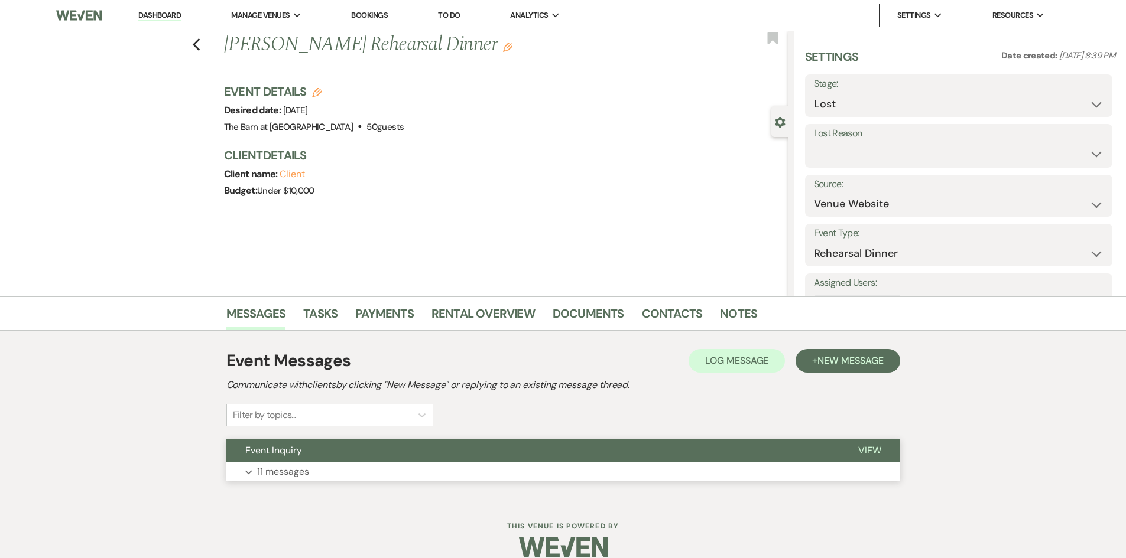
click at [279, 455] on span "Event Inquiry" at bounding box center [273, 450] width 57 height 12
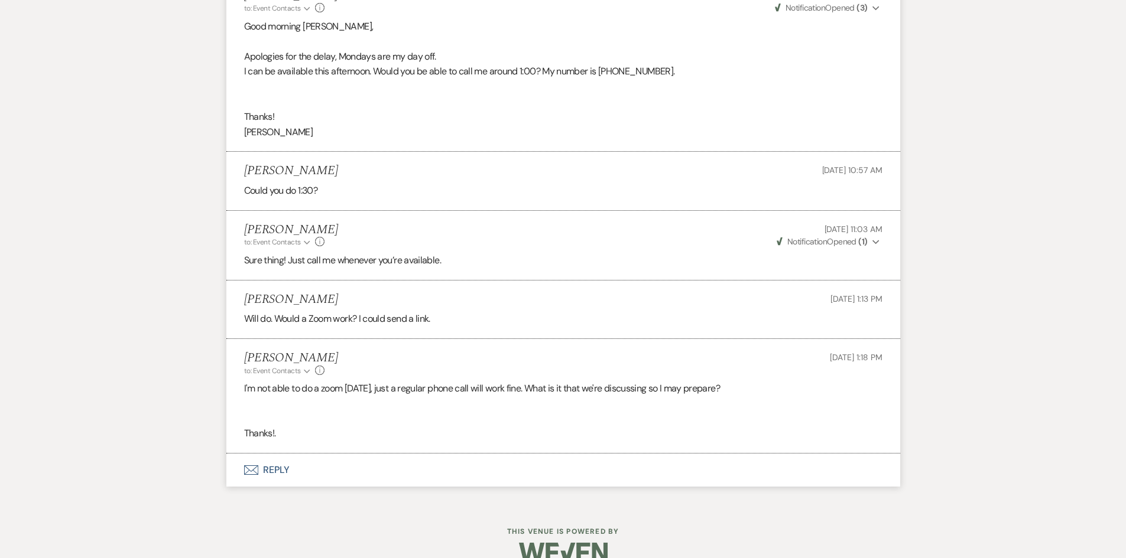
scroll to position [1494, 0]
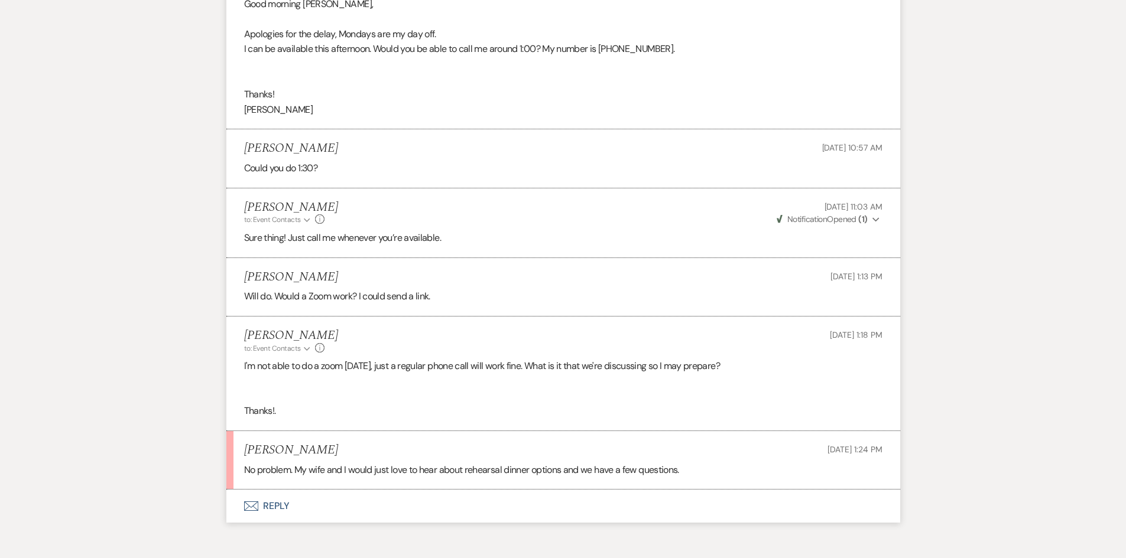
click at [268, 503] on button "Envelope Reply" at bounding box center [563, 506] width 674 height 33
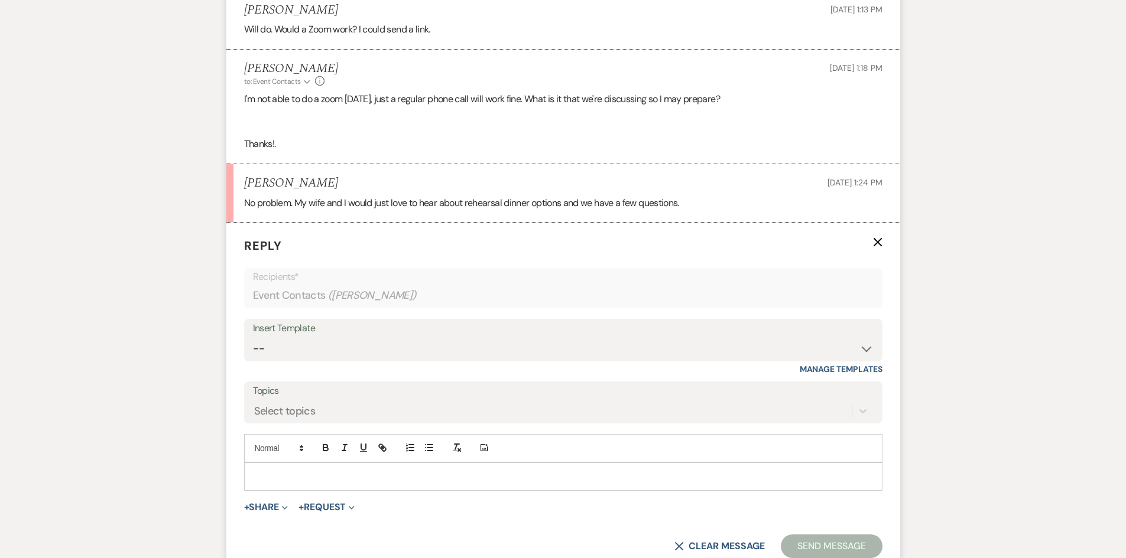
scroll to position [1778, 0]
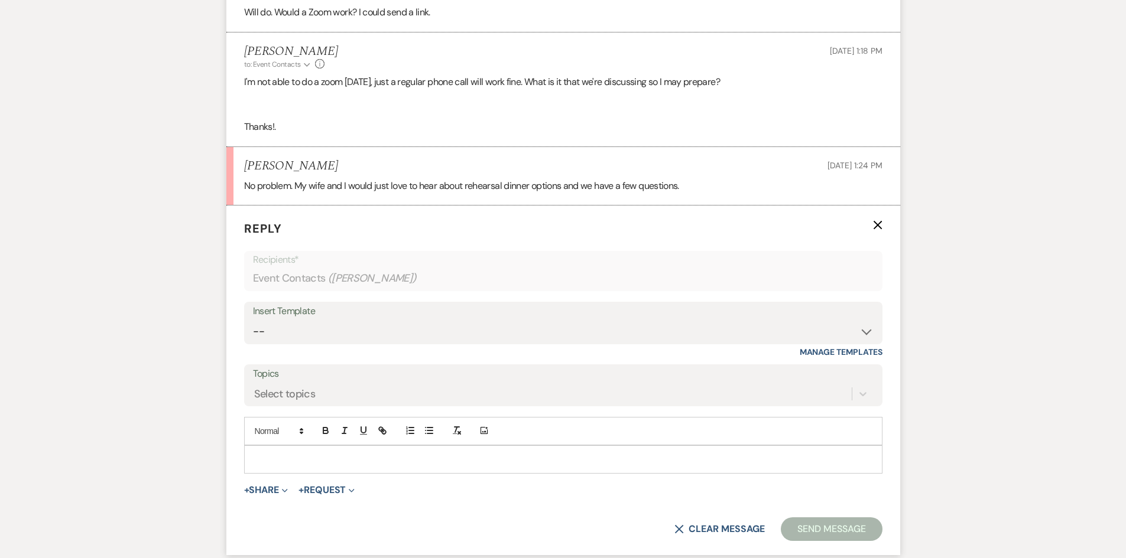
click at [291, 460] on p at bounding box center [562, 459] width 619 height 13
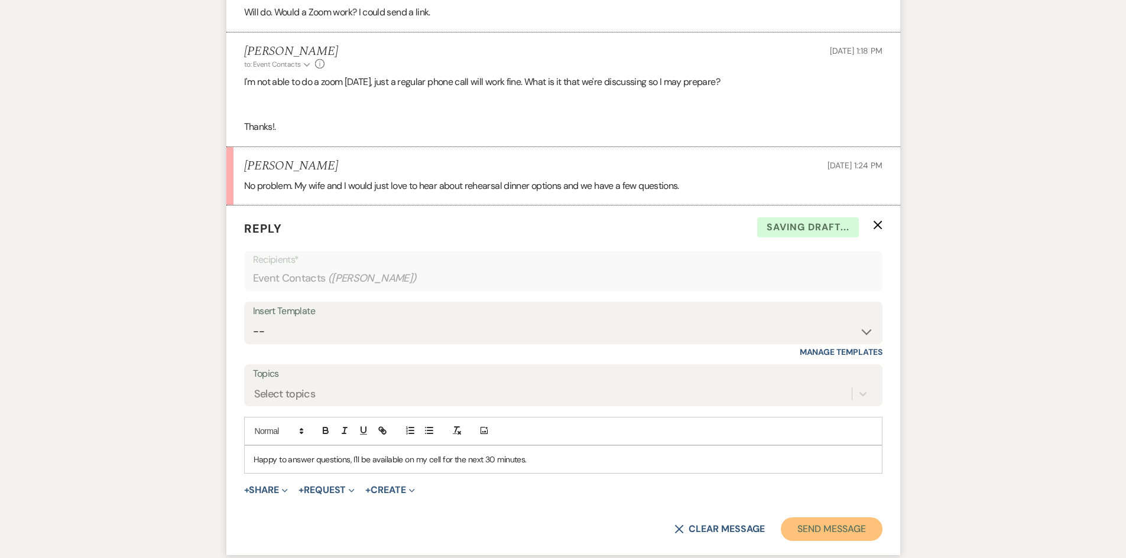
click at [802, 525] on button "Send Message" at bounding box center [831, 530] width 101 height 24
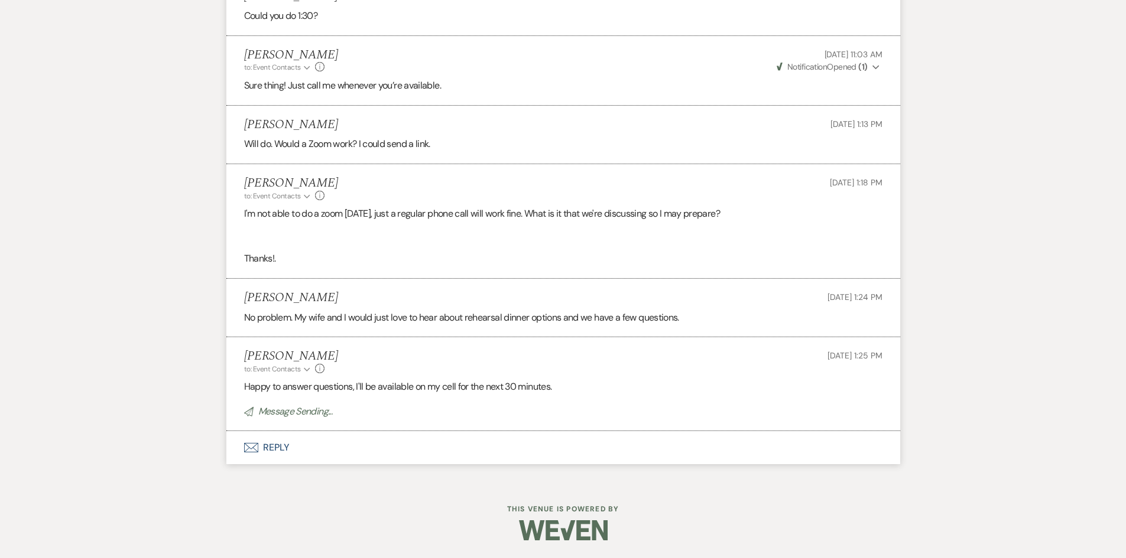
scroll to position [1622, 0]
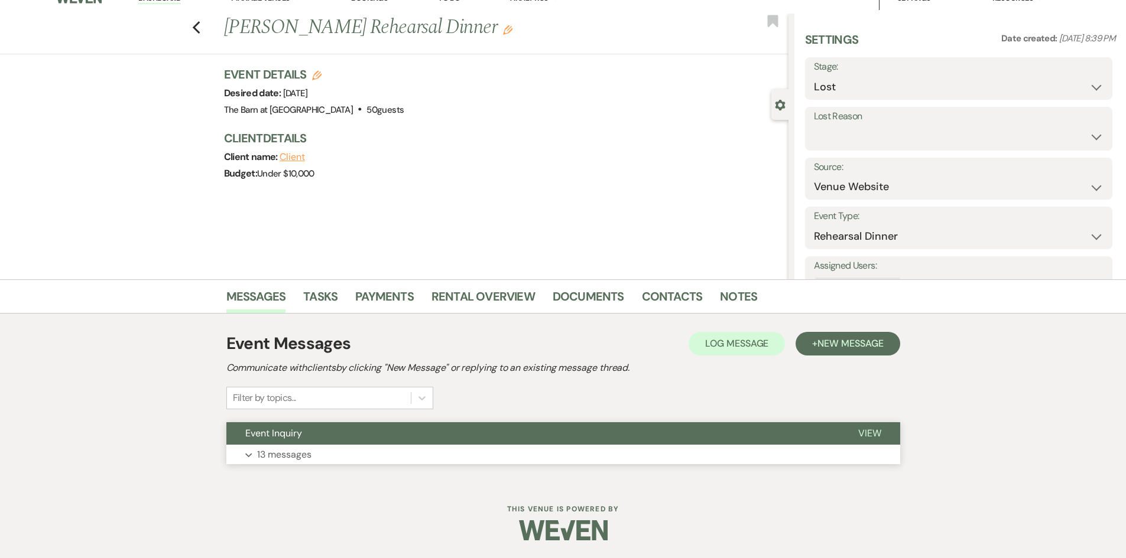
click at [292, 457] on p "13 messages" at bounding box center [284, 454] width 54 height 15
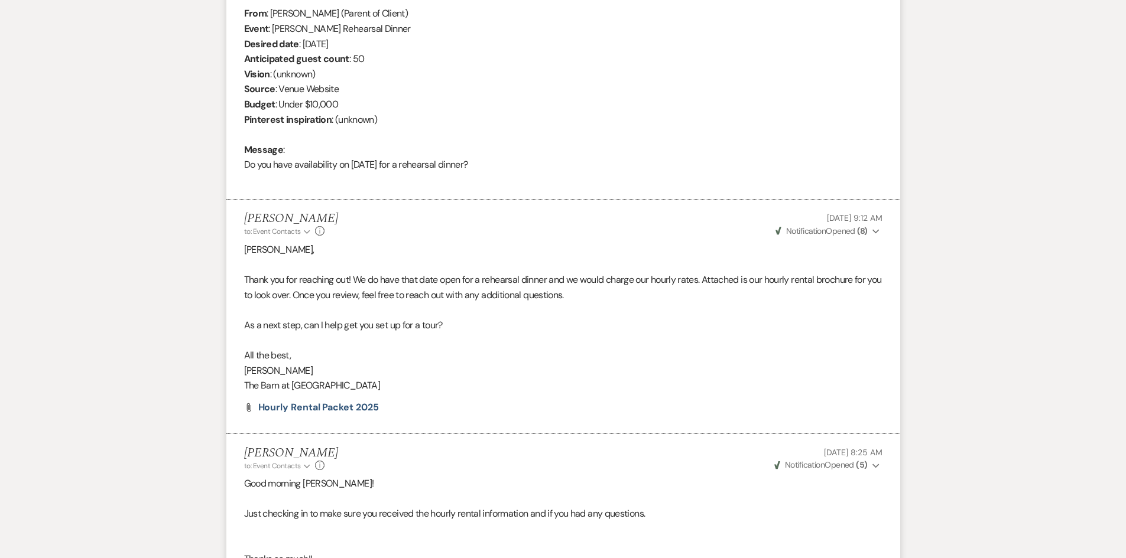
scroll to position [490, 0]
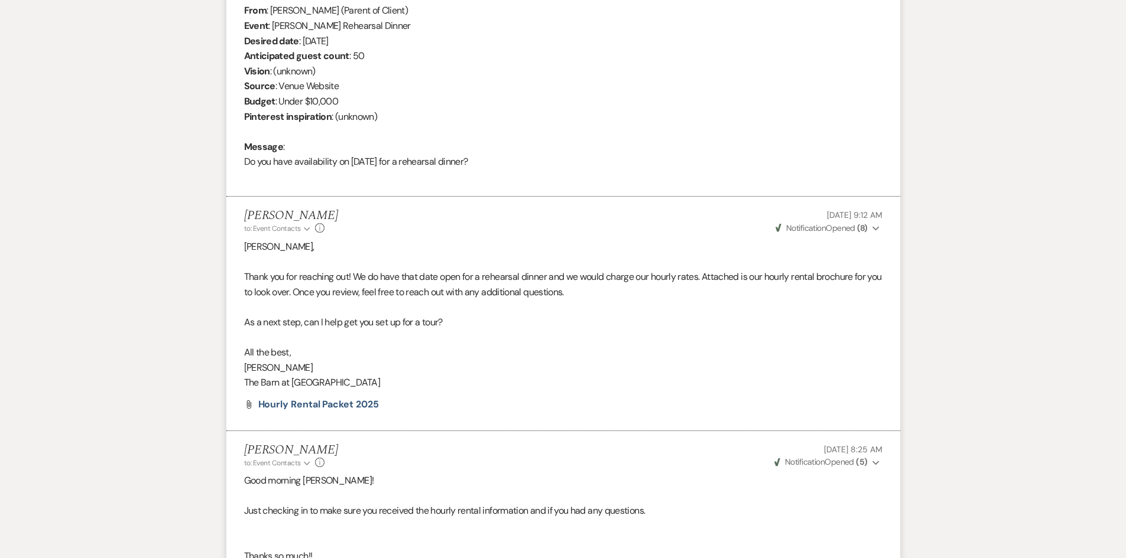
drag, startPoint x: 167, startPoint y: 151, endPoint x: 171, endPoint y: 145, distance: 6.9
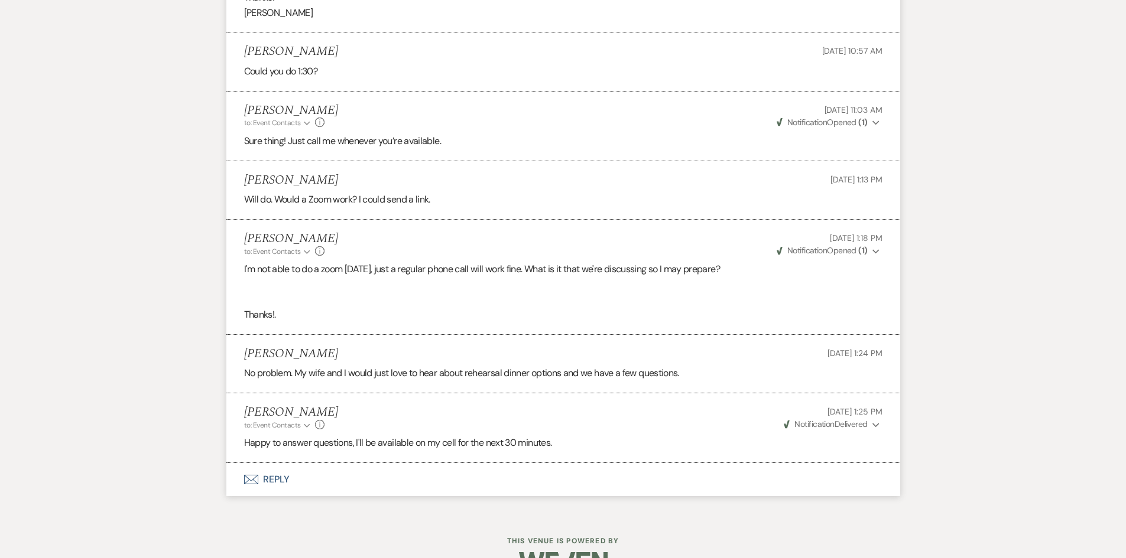
scroll to position [1623, 0]
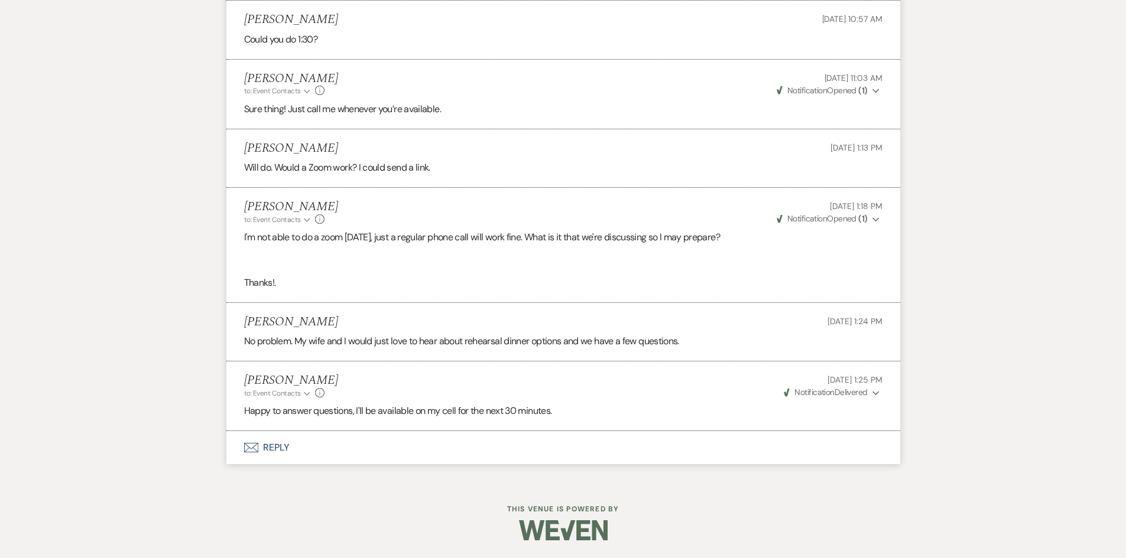
click at [279, 441] on button "Envelope Reply" at bounding box center [563, 447] width 674 height 33
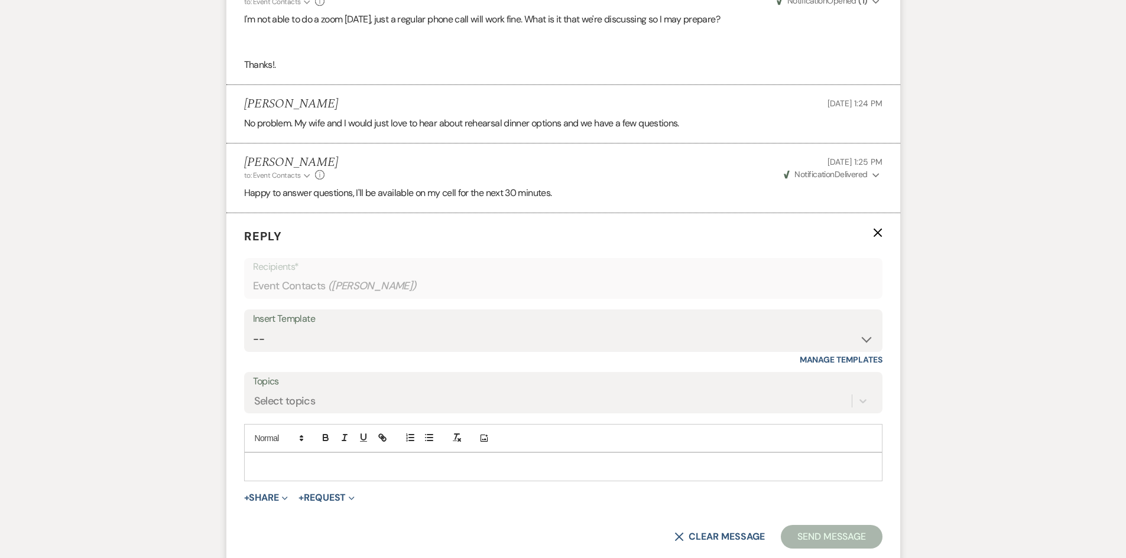
scroll to position [1848, 0]
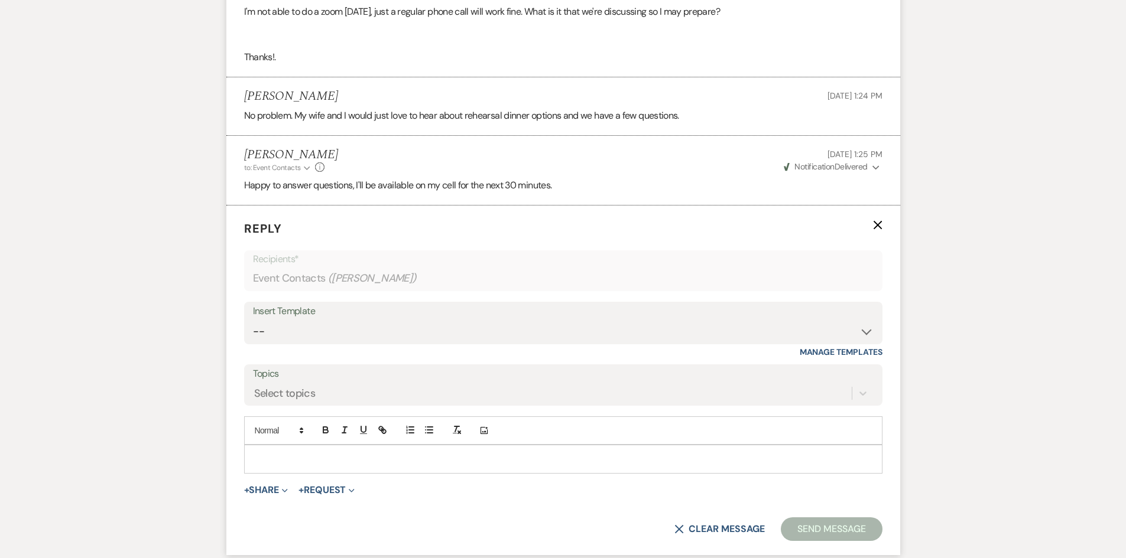
click at [305, 457] on p at bounding box center [562, 459] width 619 height 13
click at [279, 489] on button "+ Share Expand" at bounding box center [266, 490] width 44 height 9
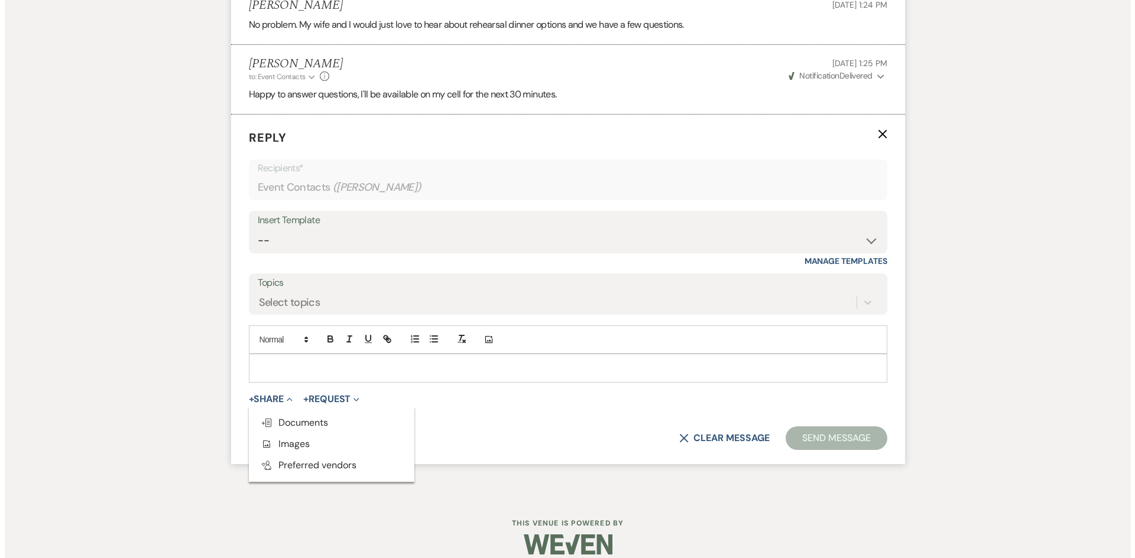
scroll to position [1953, 0]
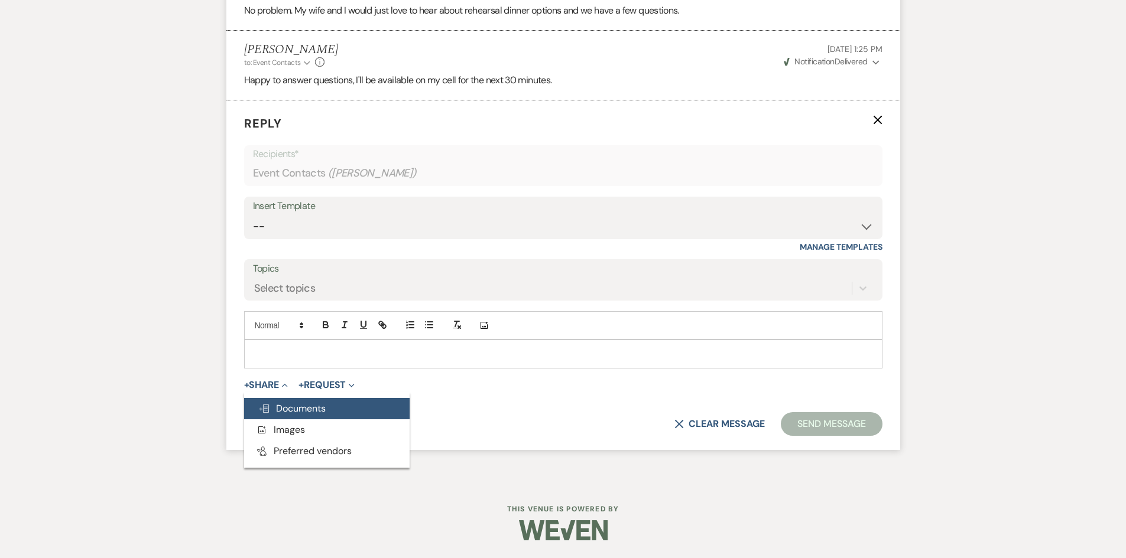
click at [311, 409] on span "Doc Upload Documents" at bounding box center [291, 408] width 67 height 12
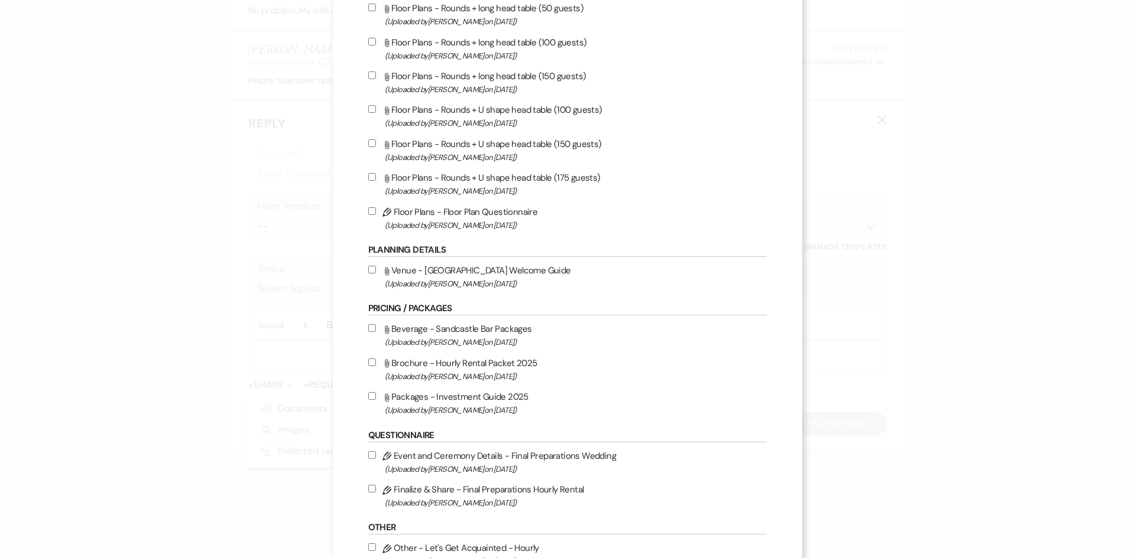
scroll to position [768, 0]
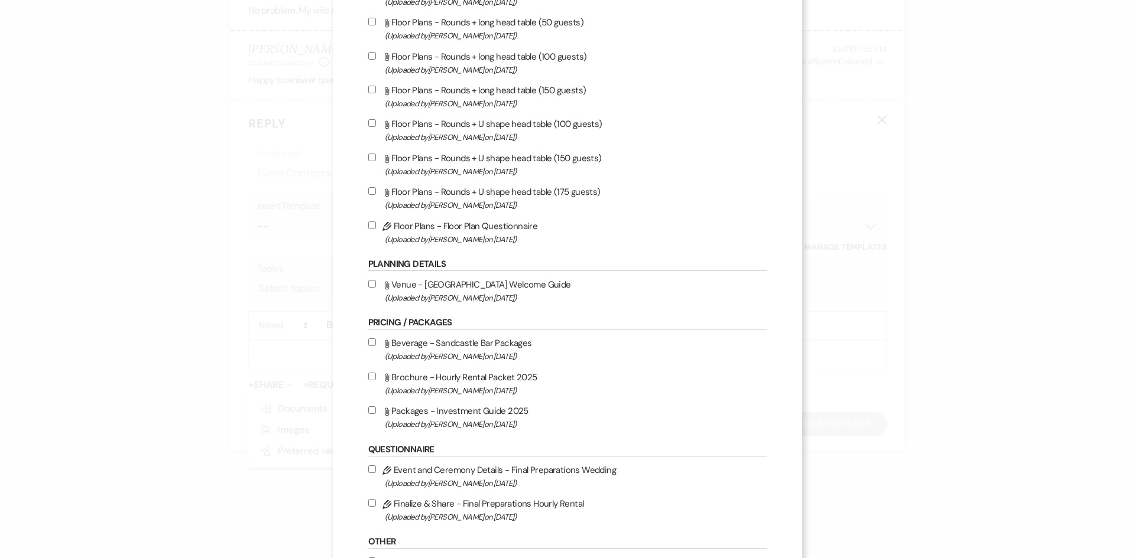
click at [375, 342] on input "Attach File Beverage - Sandcastle Bar Packages (Uploaded by Sebron Dixon on Jan…" at bounding box center [372, 343] width 8 height 8
checkbox input "true"
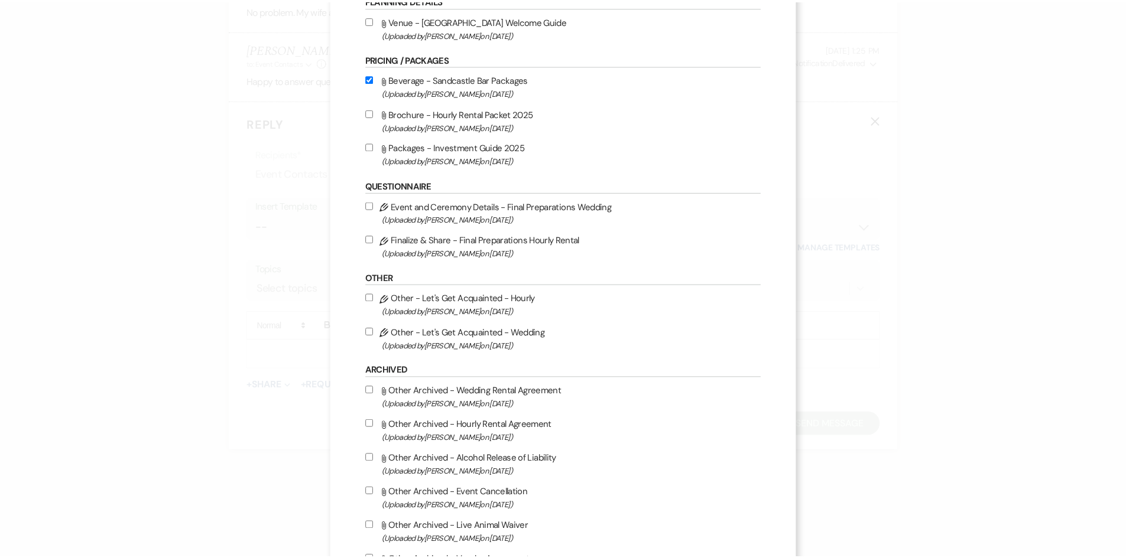
scroll to position [1194, 0]
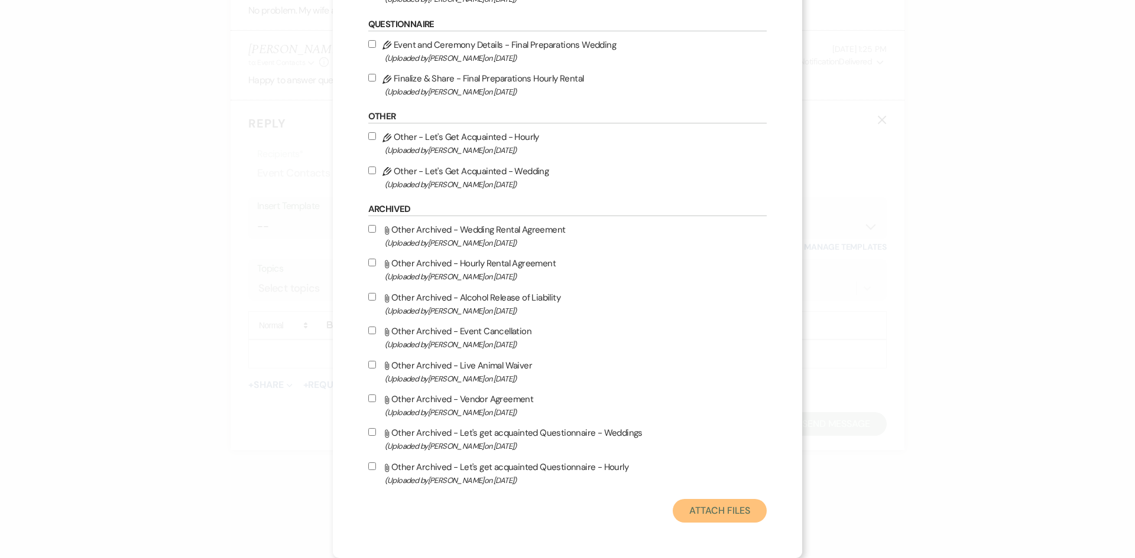
click at [694, 509] on button "Attach Files" at bounding box center [719, 511] width 94 height 24
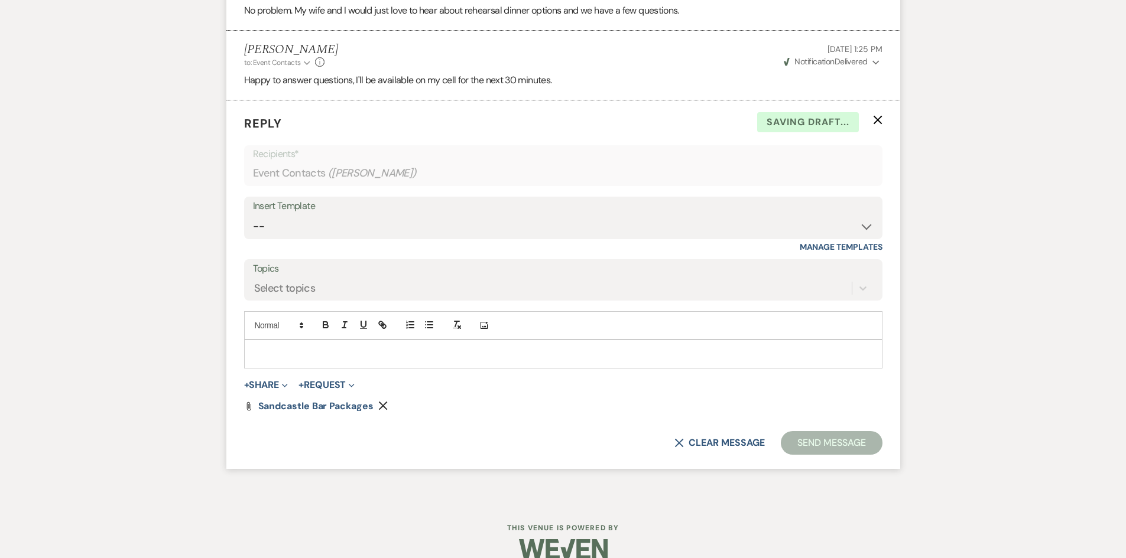
click at [280, 353] on p at bounding box center [562, 353] width 619 height 13
click at [838, 444] on button "Send Message" at bounding box center [831, 443] width 101 height 24
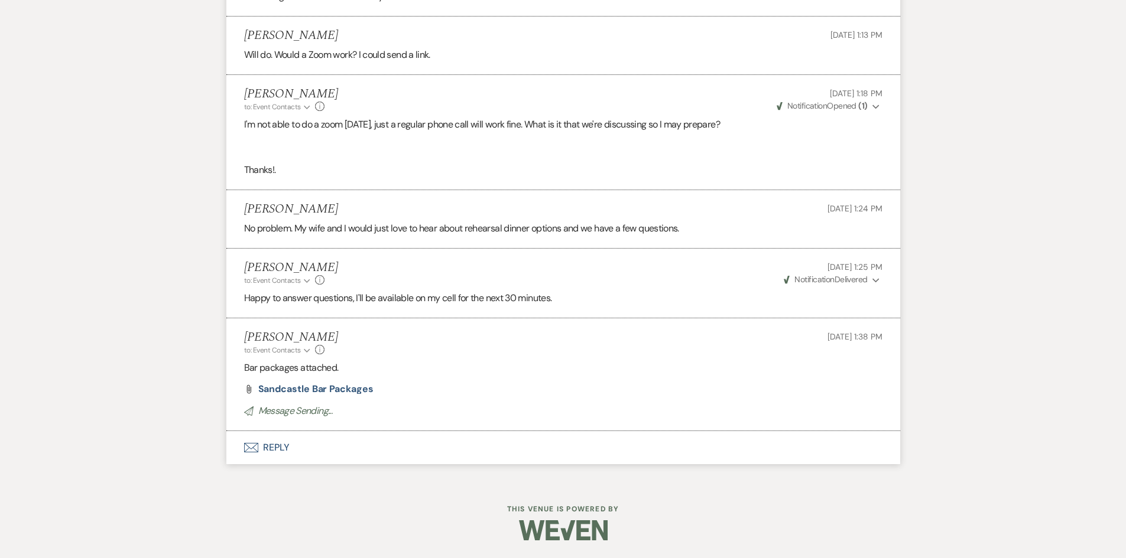
scroll to position [1720, 0]
